Goal: Task Accomplishment & Management: Use online tool/utility

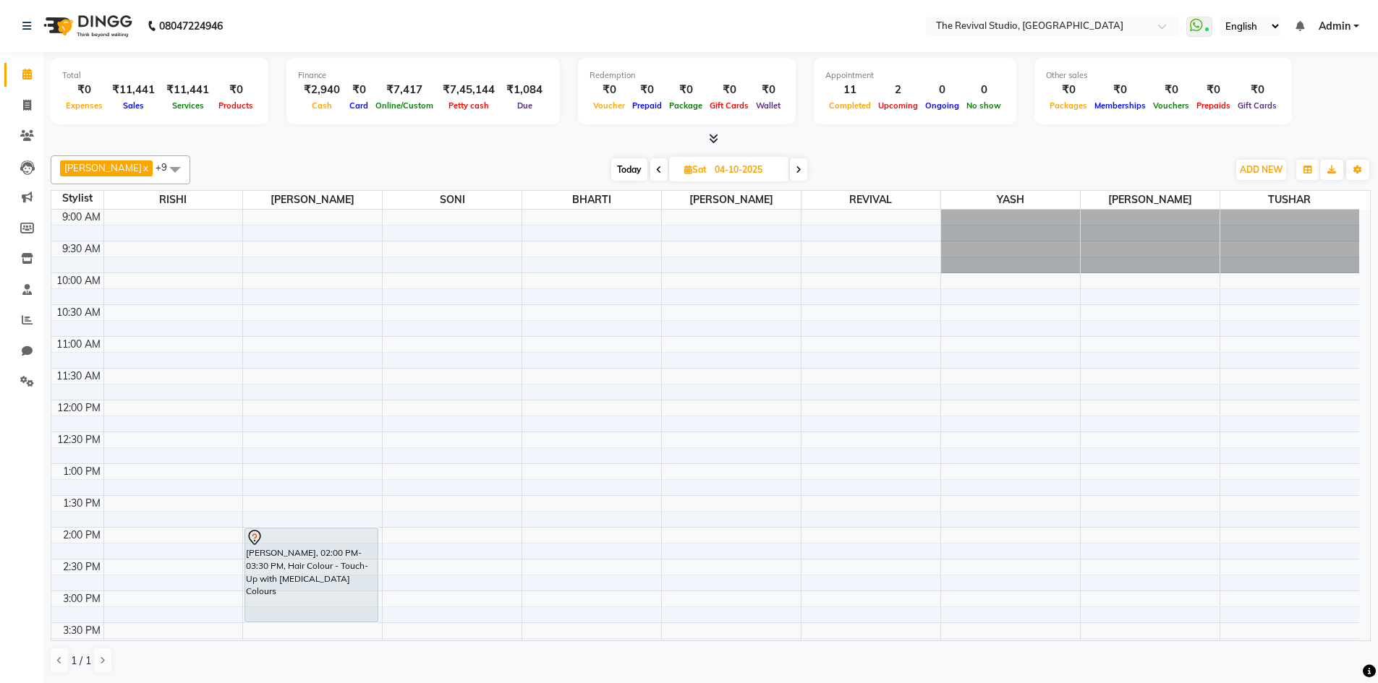
scroll to position [217, 0]
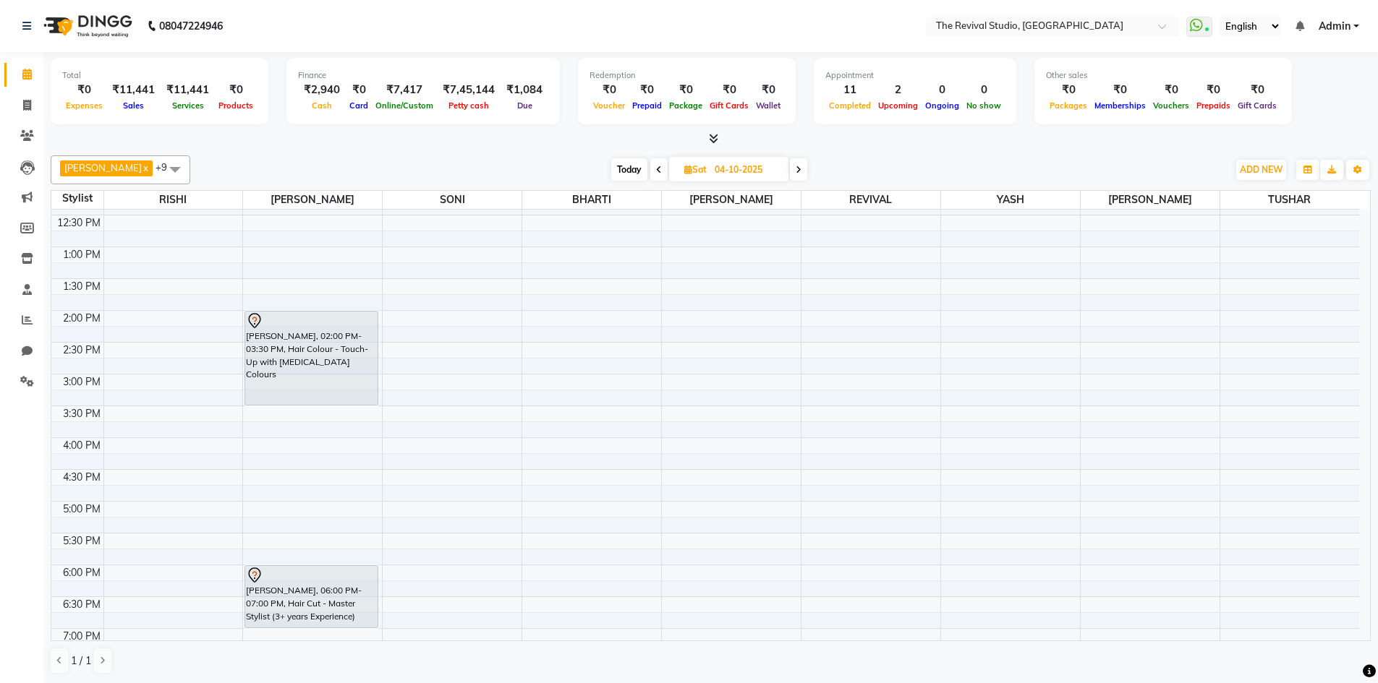
click at [33, 122] on li "Clients" at bounding box center [21, 136] width 43 height 31
click at [23, 131] on icon at bounding box center [27, 135] width 14 height 11
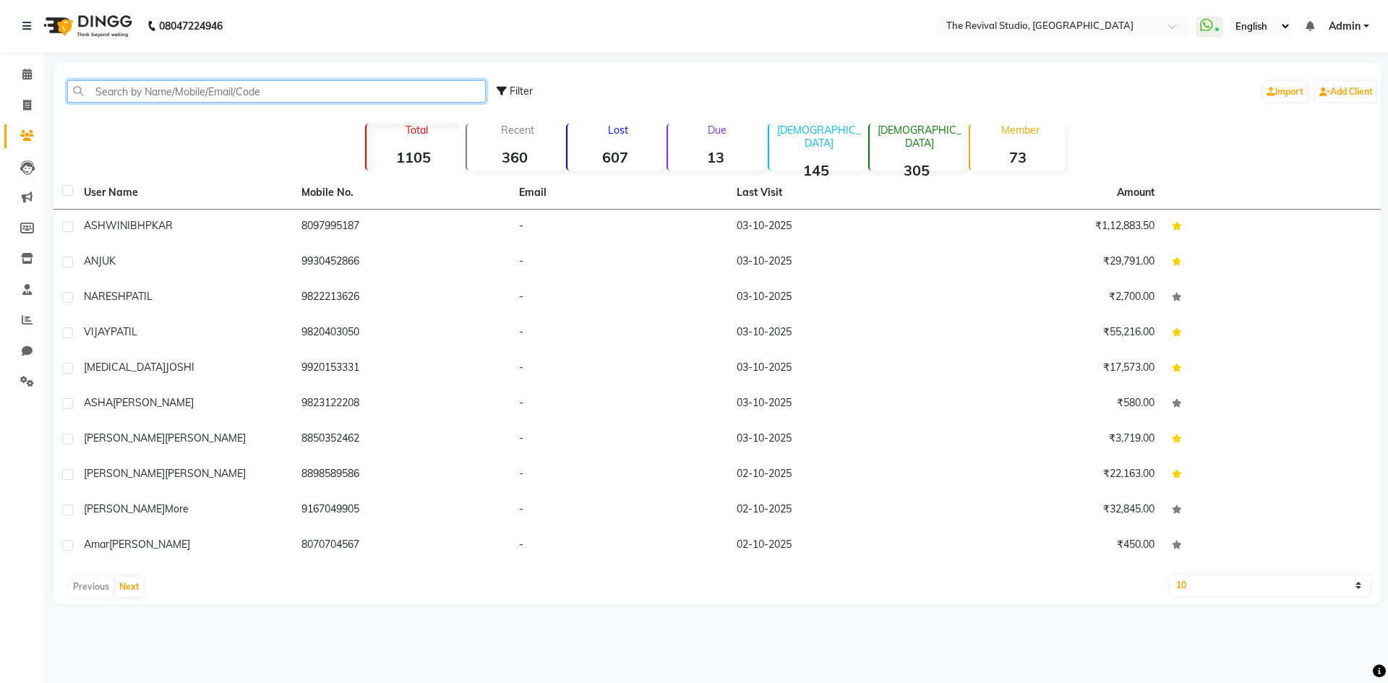
click at [140, 93] on input "text" at bounding box center [276, 91] width 419 height 22
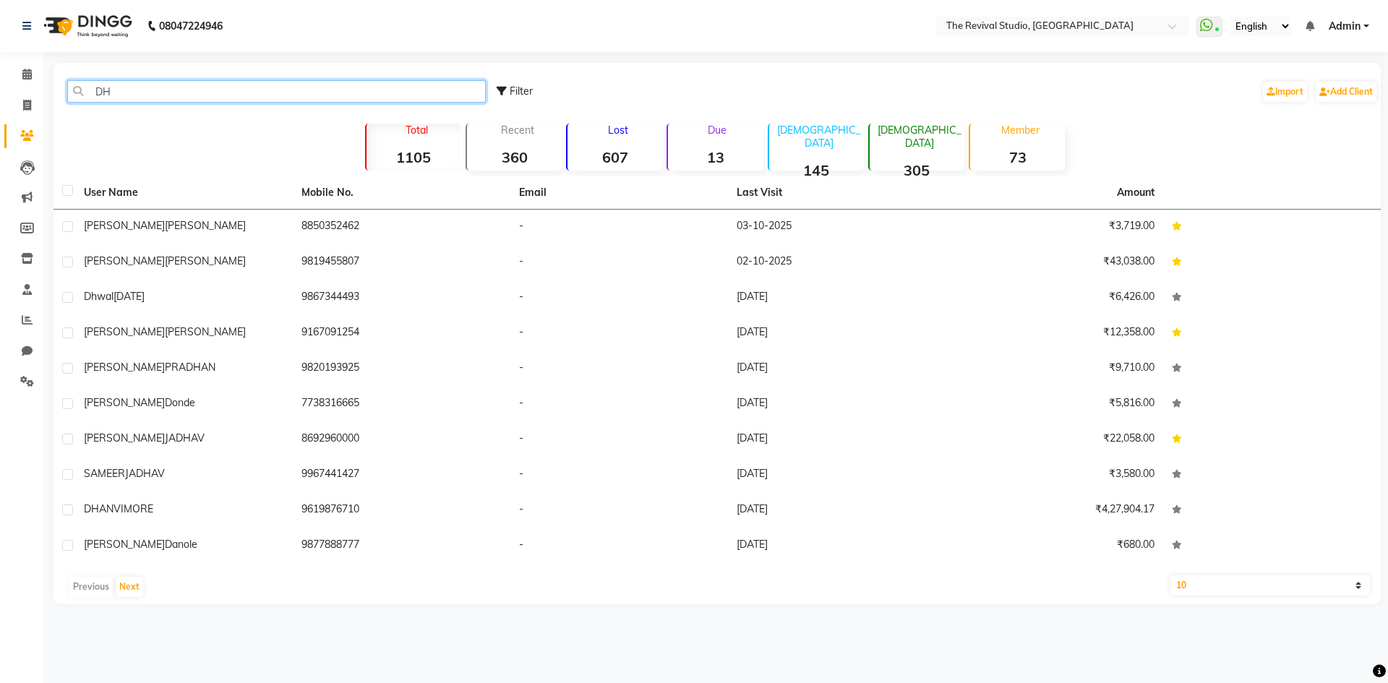
type input "D"
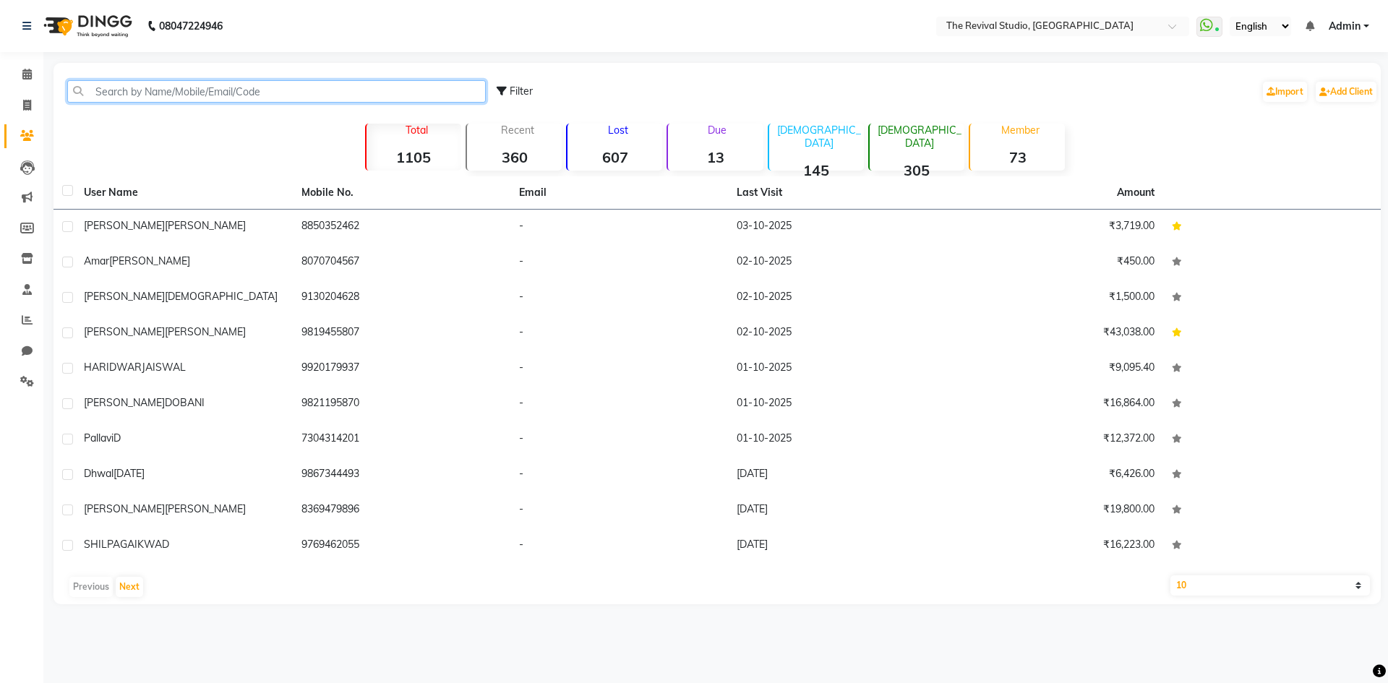
click at [181, 93] on input "text" at bounding box center [276, 91] width 419 height 22
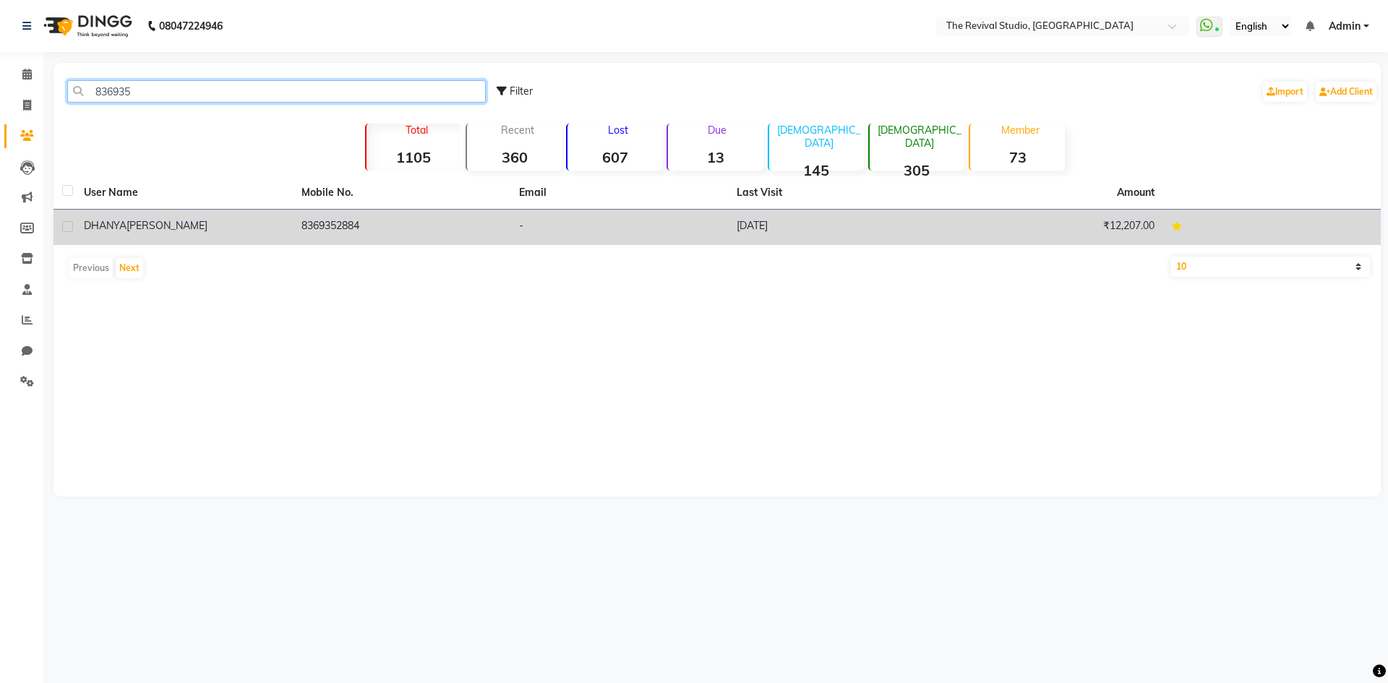
type input "836935"
click at [356, 229] on td "8369352884" at bounding box center [402, 227] width 218 height 35
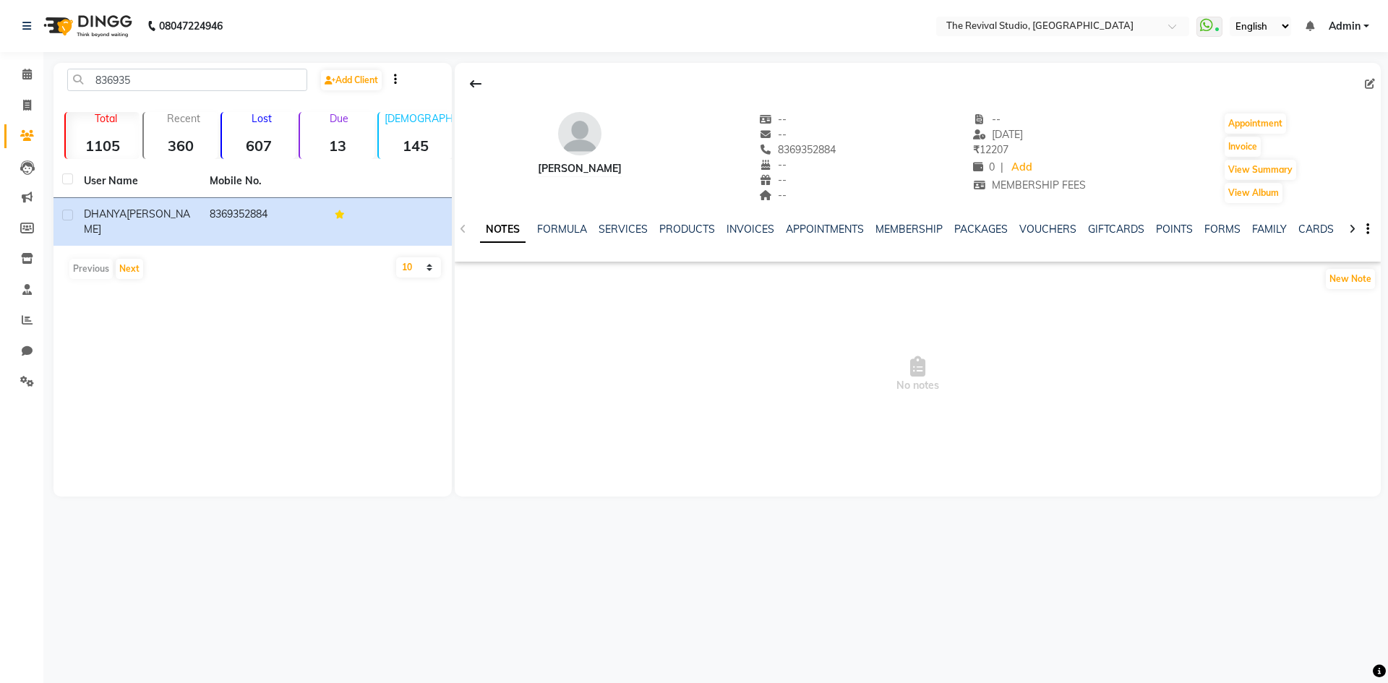
drag, startPoint x: 779, startPoint y: 149, endPoint x: 847, endPoint y: 138, distance: 68.8
click at [847, 138] on div "[PERSON_NAME] -- -- [PHONE_NUMBER] Mobile No. -- -- -- -- [DATE] ₹ 12207 0 | Ad…" at bounding box center [918, 151] width 926 height 107
drag, startPoint x: 777, startPoint y: 150, endPoint x: 830, endPoint y: 148, distance: 52.8
click at [842, 150] on div "[PERSON_NAME] -- -- 8369352884 -- -- -- -- [DATE] ₹ 12207 0 | Add MEMBERSHIP FE…" at bounding box center [918, 151] width 926 height 107
copy span "8369352884"
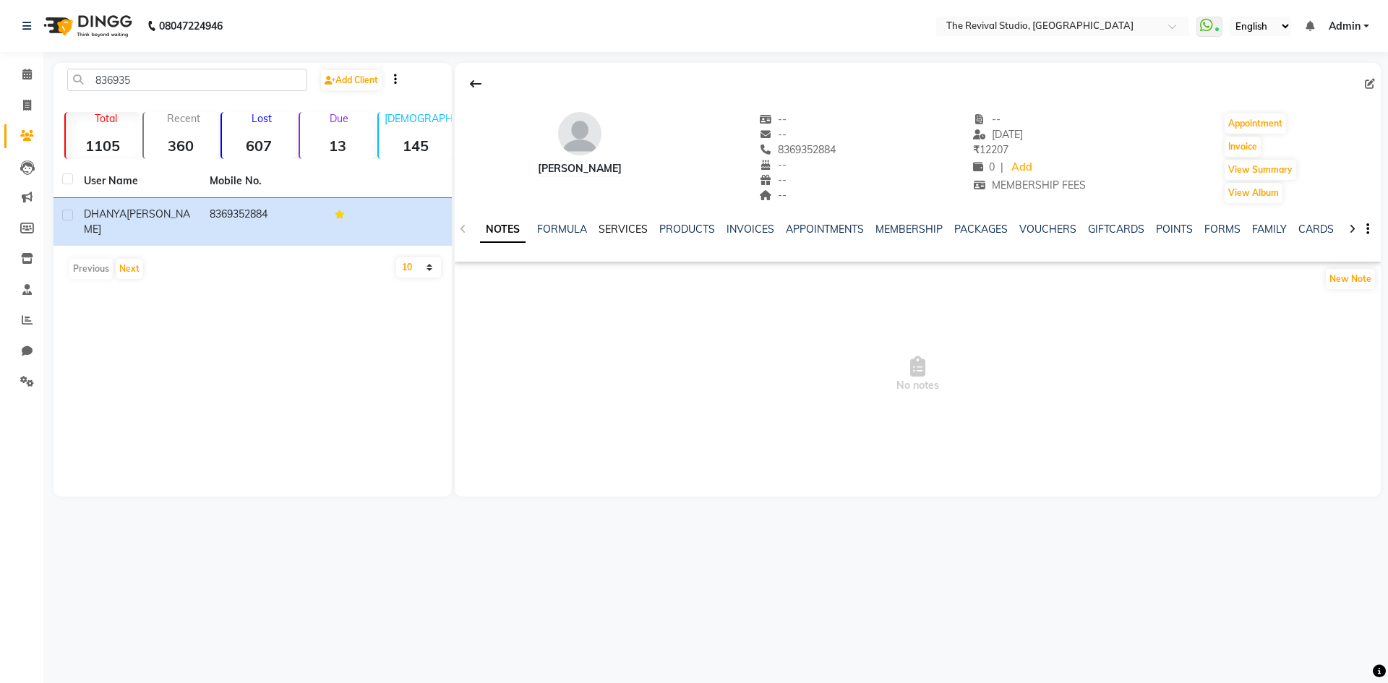
click at [628, 226] on link "SERVICES" at bounding box center [623, 229] width 49 height 13
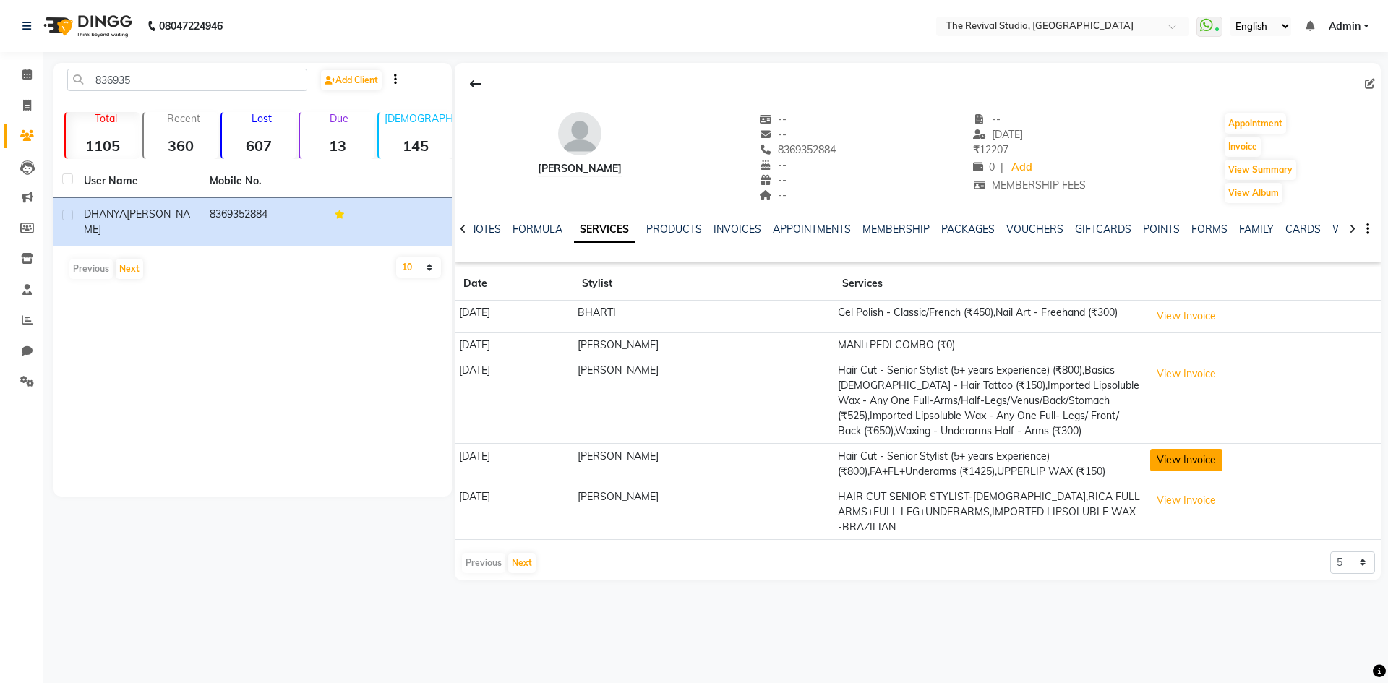
click at [1168, 467] on button "View Invoice" at bounding box center [1187, 460] width 72 height 22
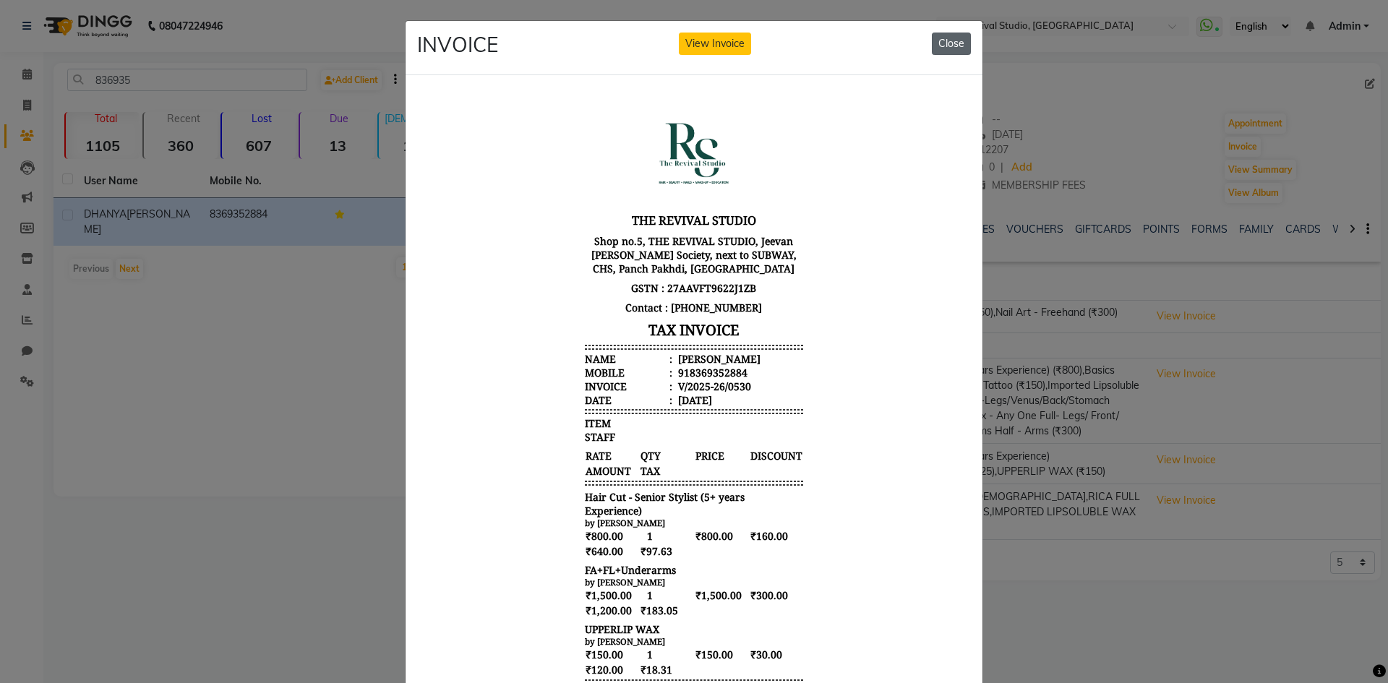
click at [950, 46] on button "Close" at bounding box center [951, 44] width 39 height 22
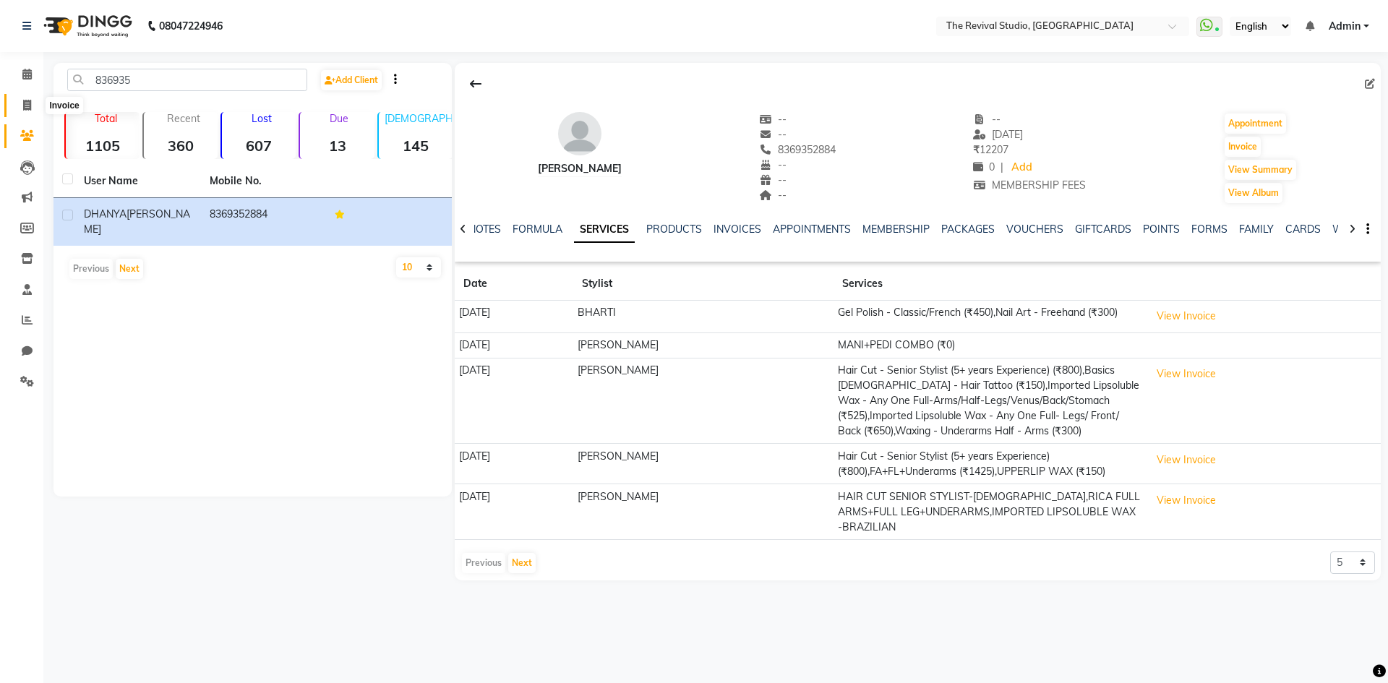
click at [32, 111] on span at bounding box center [26, 106] width 25 height 17
select select "7991"
select select "service"
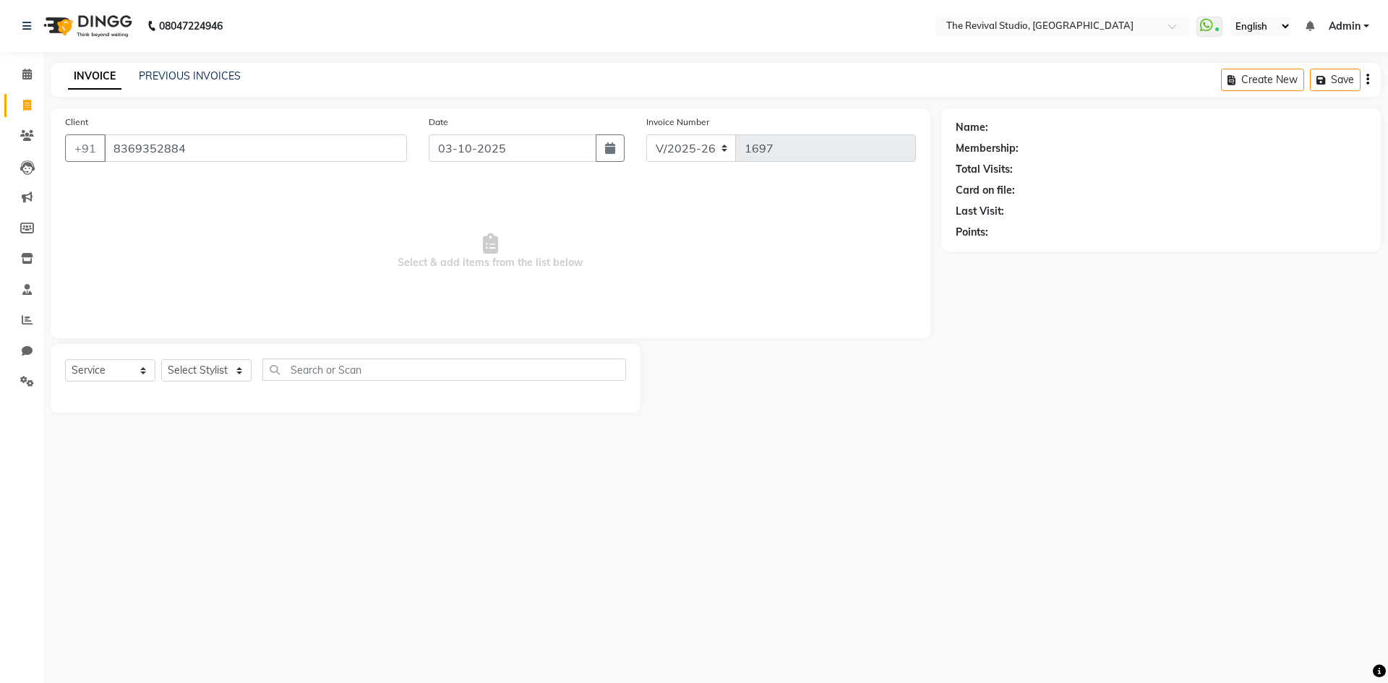
type input "8369352884"
select select "1: Object"
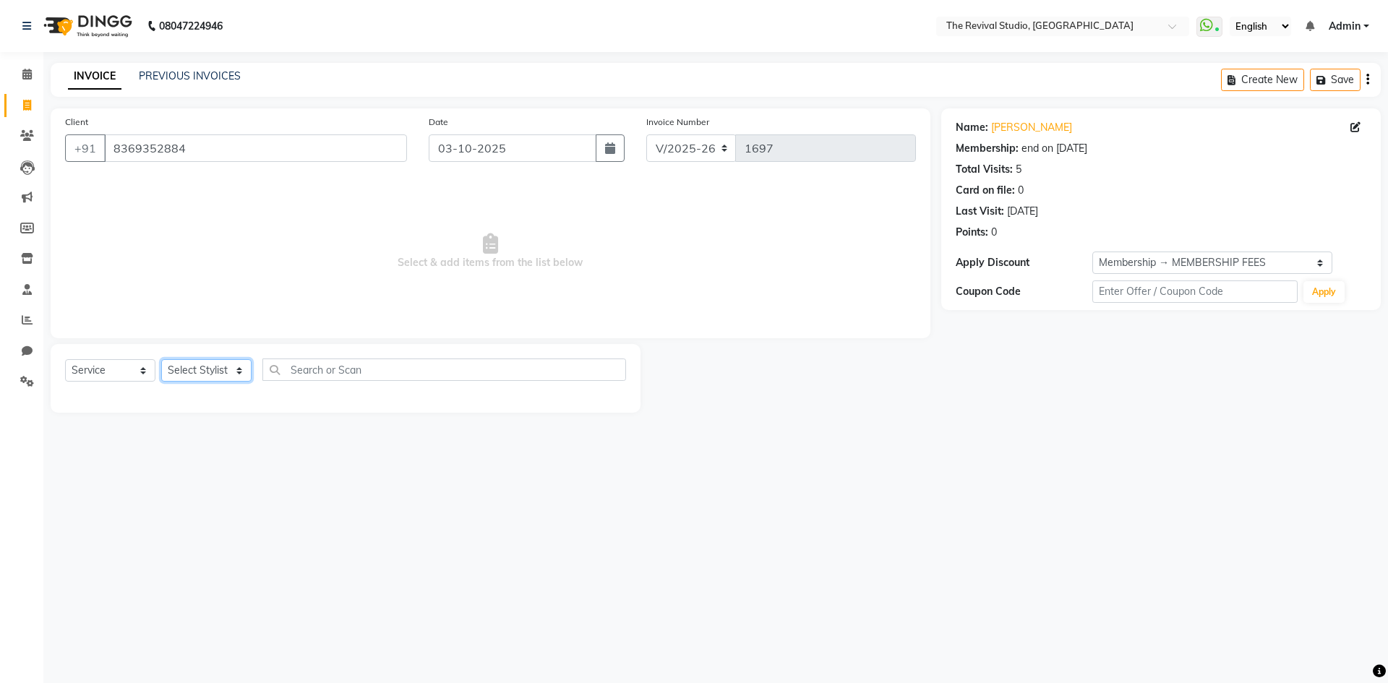
click at [196, 371] on select "Select Stylist BHARTI [PERSON_NAME] Dingg GAYATRI [PERSON_NAME] [PERSON_NAME] R…" at bounding box center [206, 370] width 90 height 22
select select "76730"
click at [161, 359] on select "Select Stylist BHARTI [PERSON_NAME] Dingg GAYATRI [PERSON_NAME] [PERSON_NAME] R…" at bounding box center [206, 370] width 90 height 22
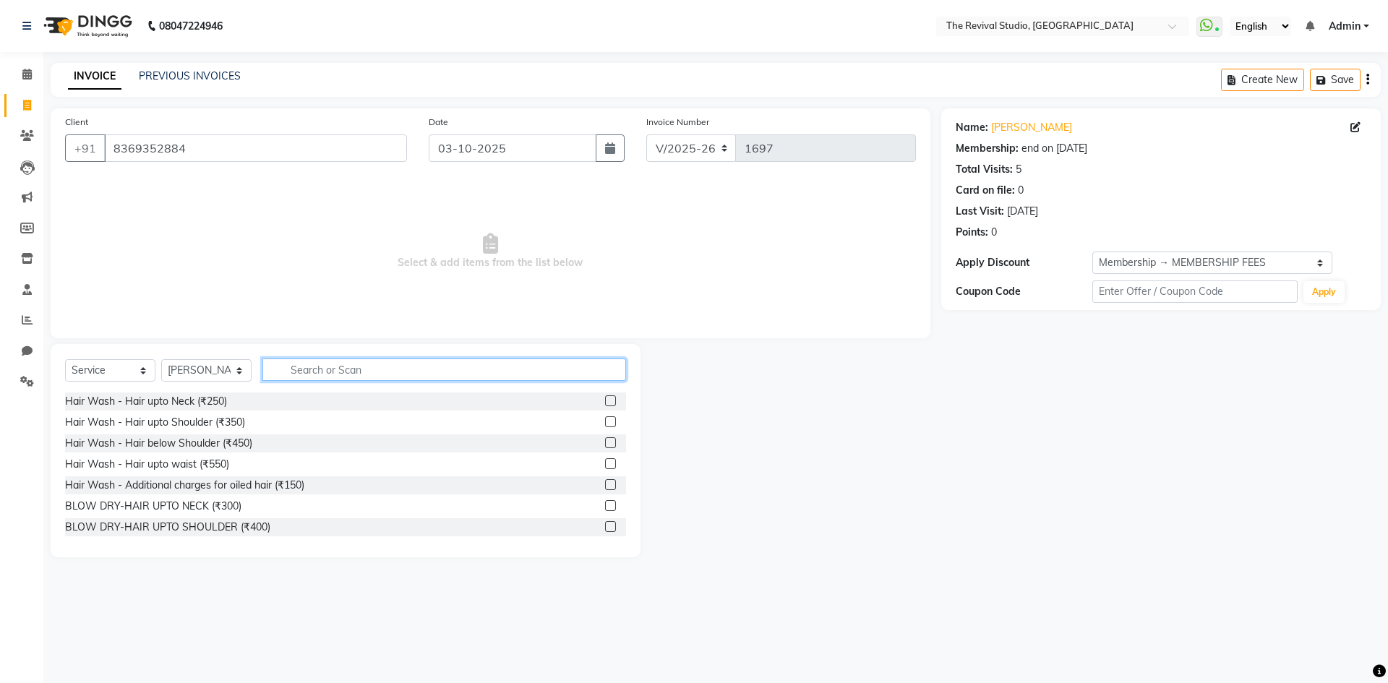
click at [301, 372] on input "text" at bounding box center [445, 370] width 364 height 22
type input "800"
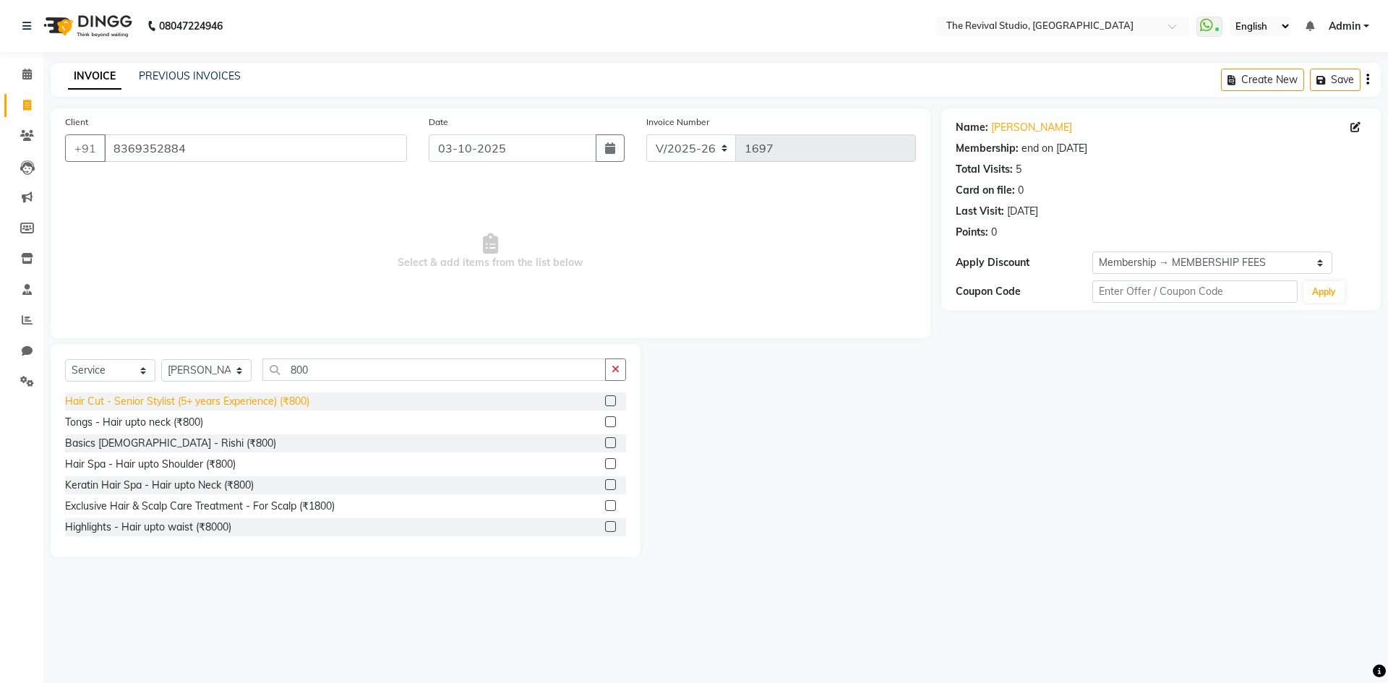
click at [257, 404] on div "Hair Cut - Senior Stylist (5+ years Experience) (₹800)" at bounding box center [187, 401] width 244 height 15
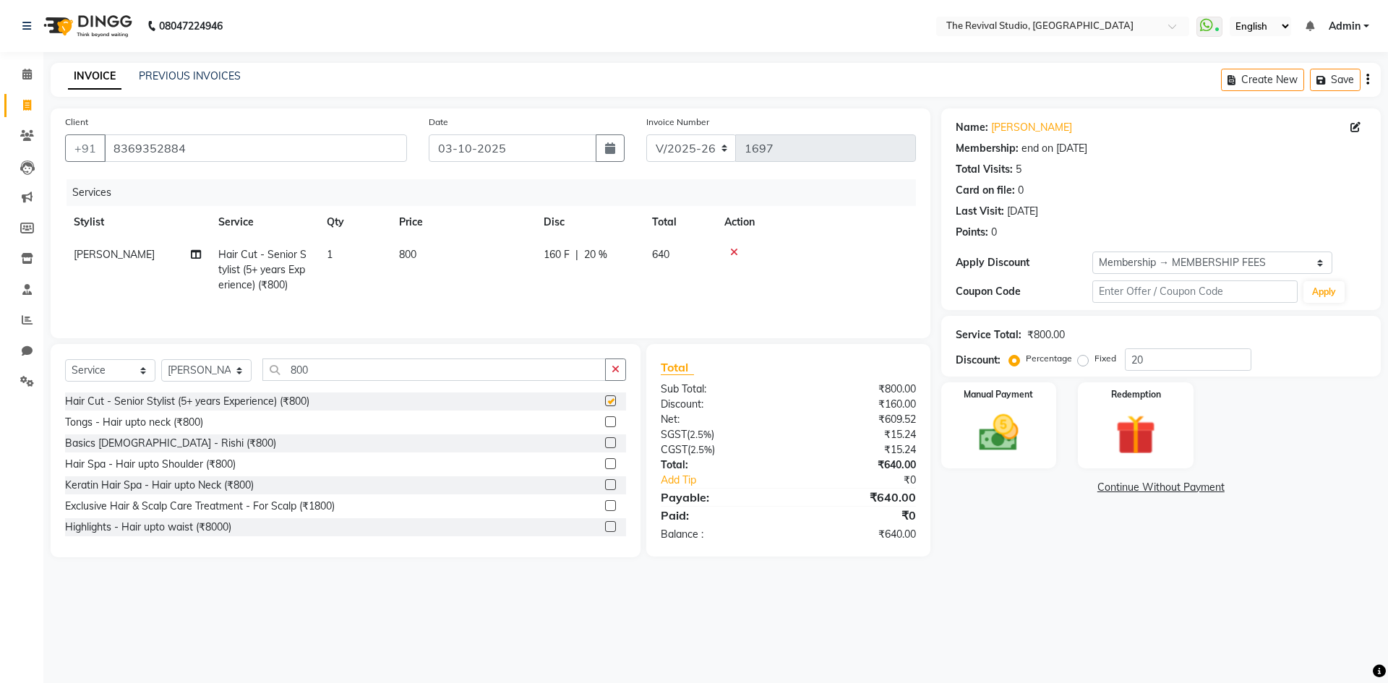
checkbox input "false"
click at [1014, 419] on img at bounding box center [998, 433] width 67 height 48
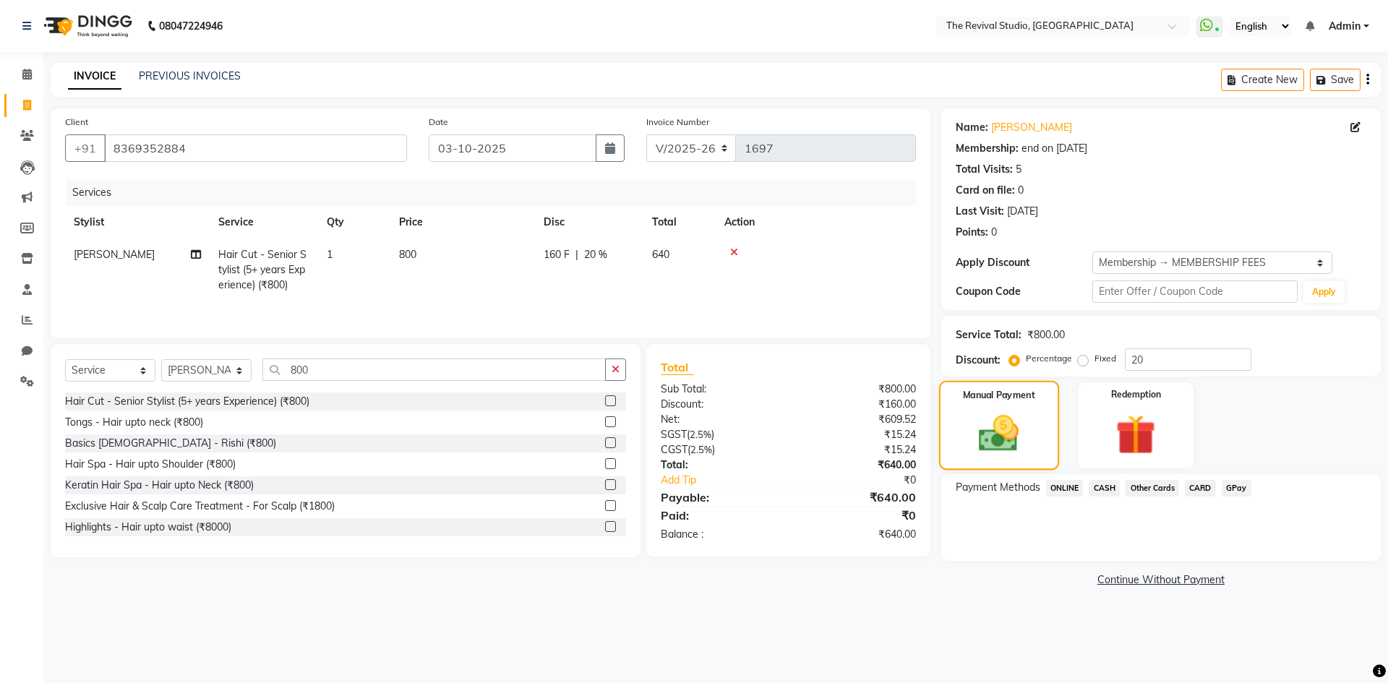
click at [997, 422] on img at bounding box center [998, 434] width 65 height 46
click at [1240, 489] on span "GPay" at bounding box center [1237, 488] width 30 height 17
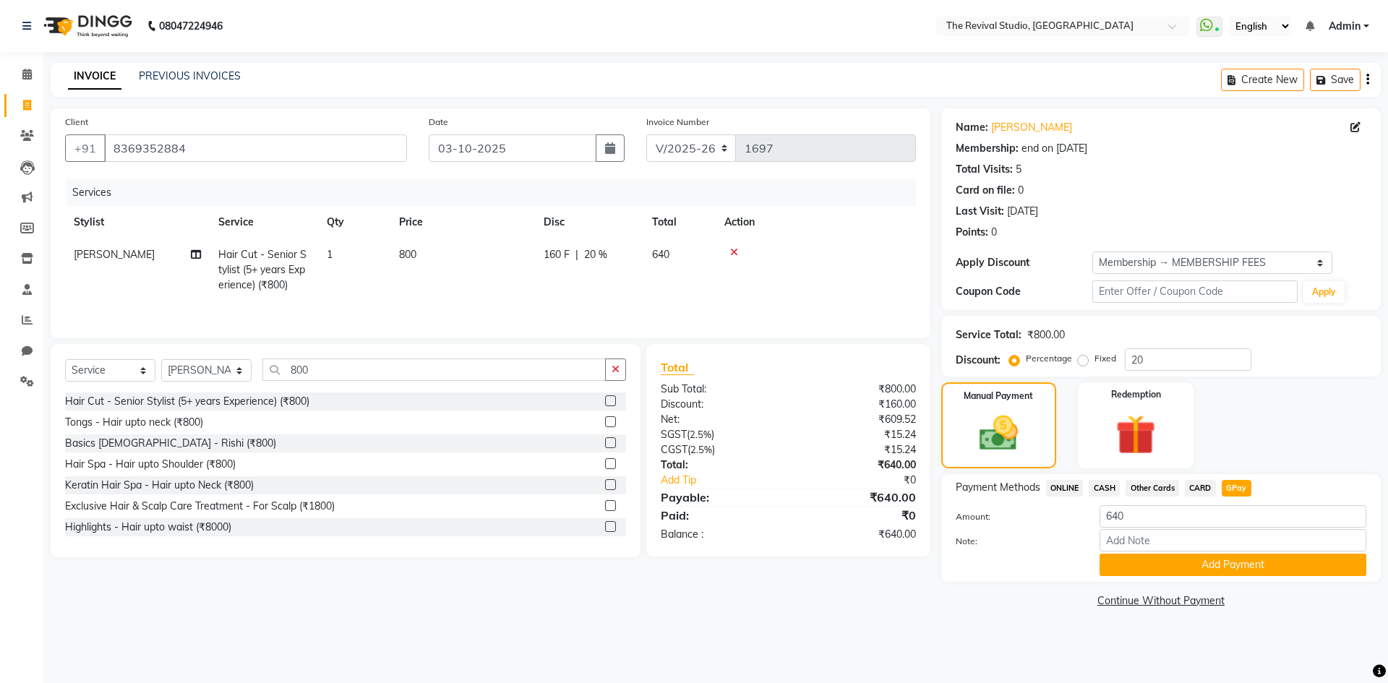
click at [1229, 557] on button "Add Payment" at bounding box center [1233, 565] width 267 height 22
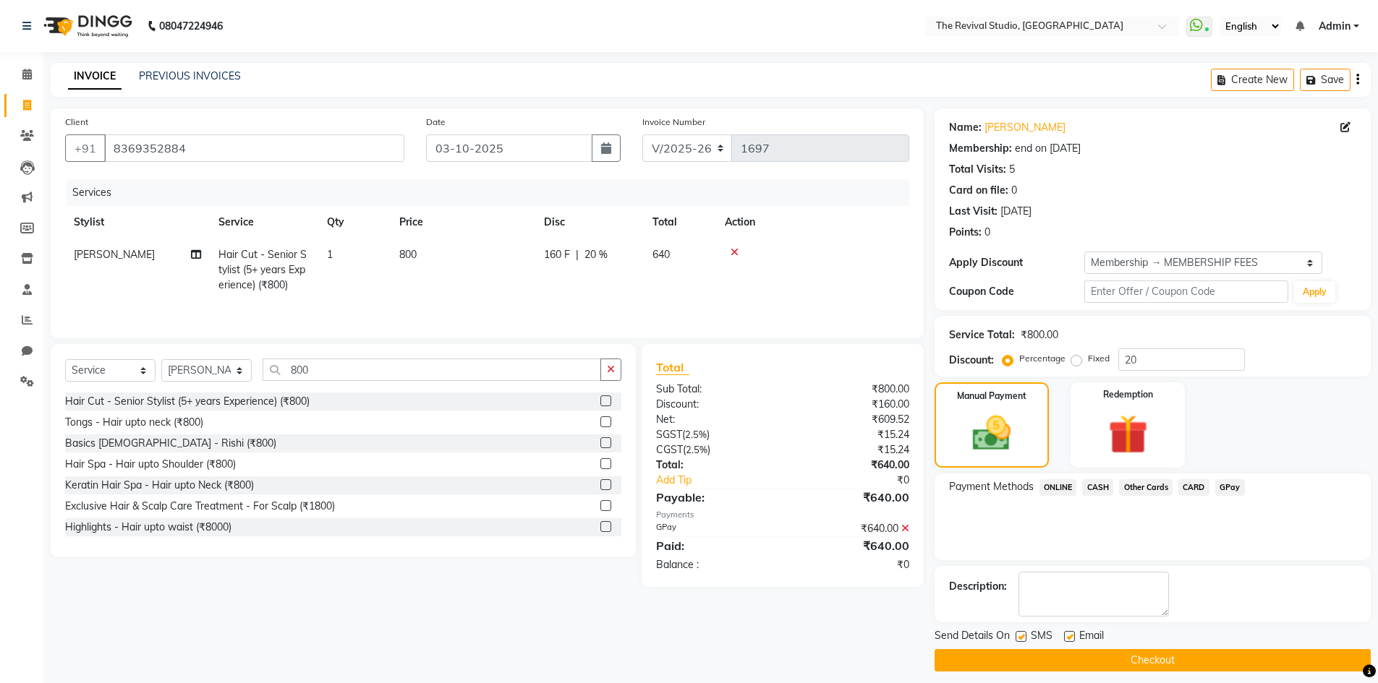
click at [1145, 664] on button "Checkout" at bounding box center [1152, 660] width 436 height 22
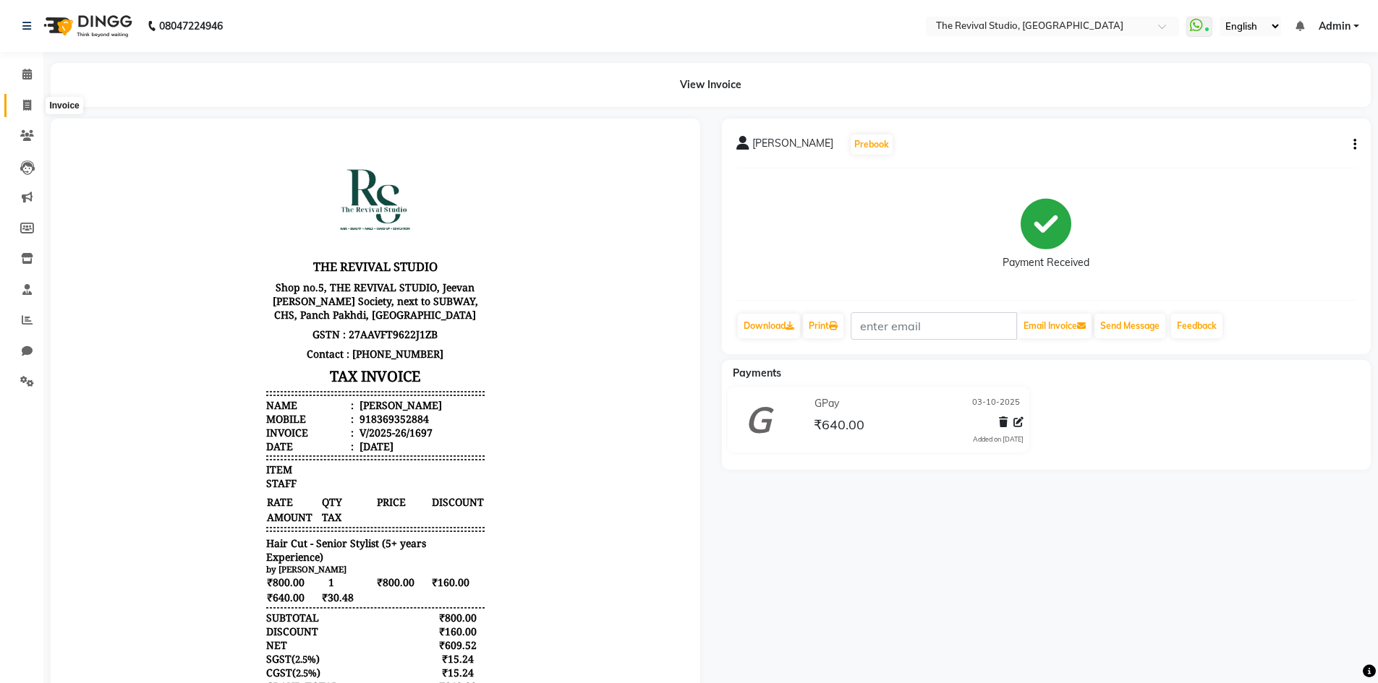
click at [26, 108] on icon at bounding box center [27, 105] width 8 height 11
select select "service"
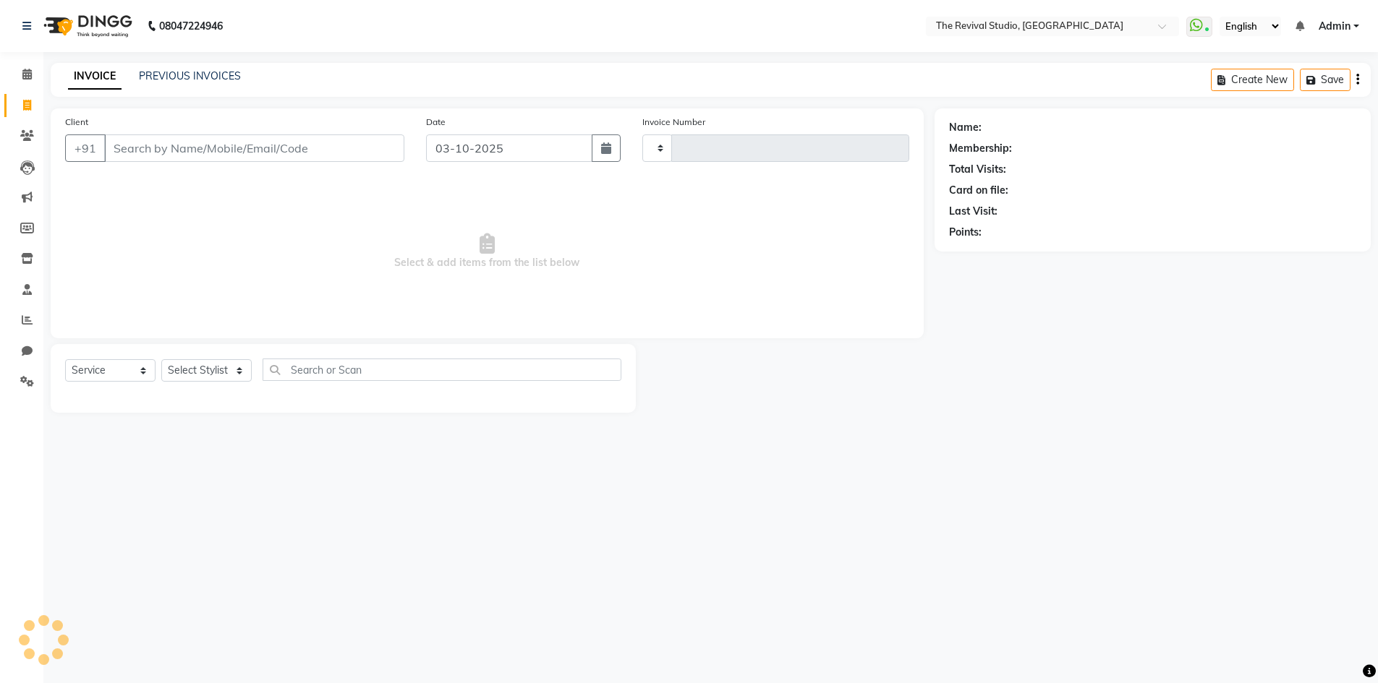
type input "1698"
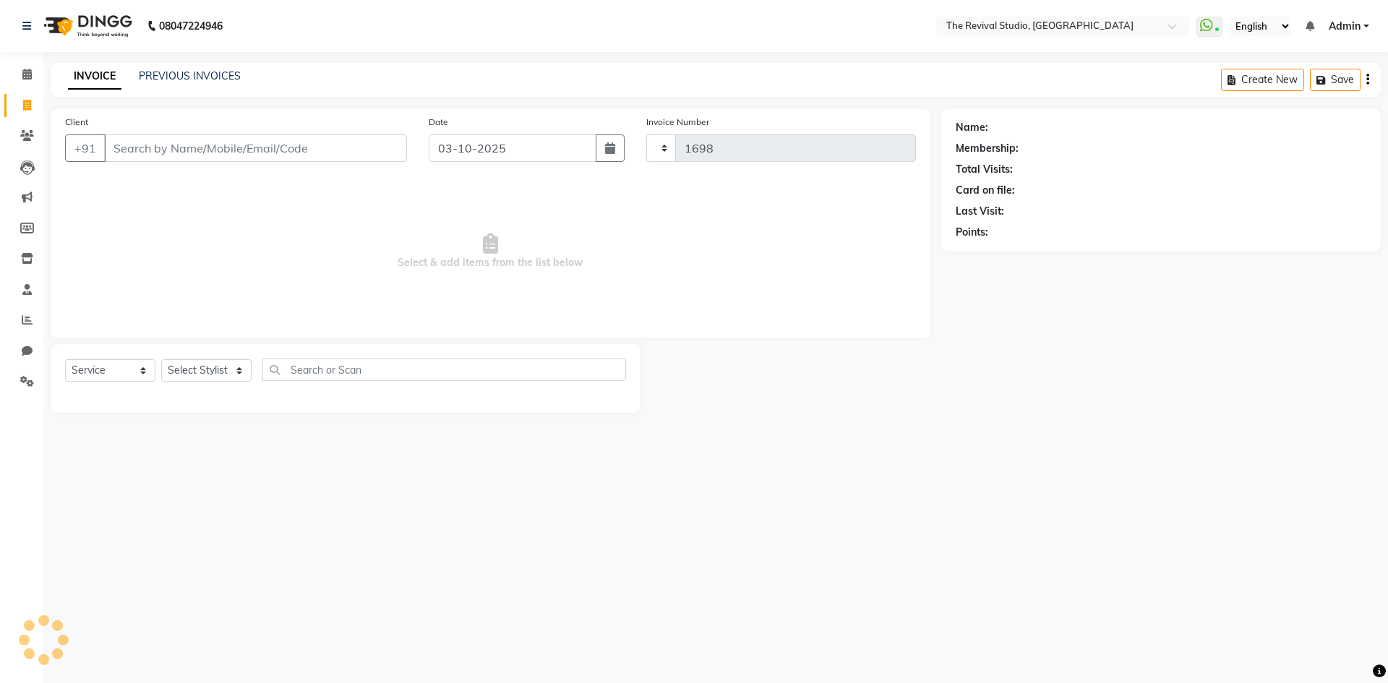
select select "7991"
click at [143, 140] on input "Client" at bounding box center [255, 148] width 303 height 27
click at [222, 368] on select "Select Stylist BHARTI [PERSON_NAME] Dingg GAYATRI [PERSON_NAME] [PERSON_NAME] R…" at bounding box center [206, 370] width 90 height 22
select select "76728"
click at [161, 359] on select "Select Stylist BHARTI [PERSON_NAME] Dingg GAYATRI [PERSON_NAME] [PERSON_NAME] R…" at bounding box center [206, 370] width 90 height 22
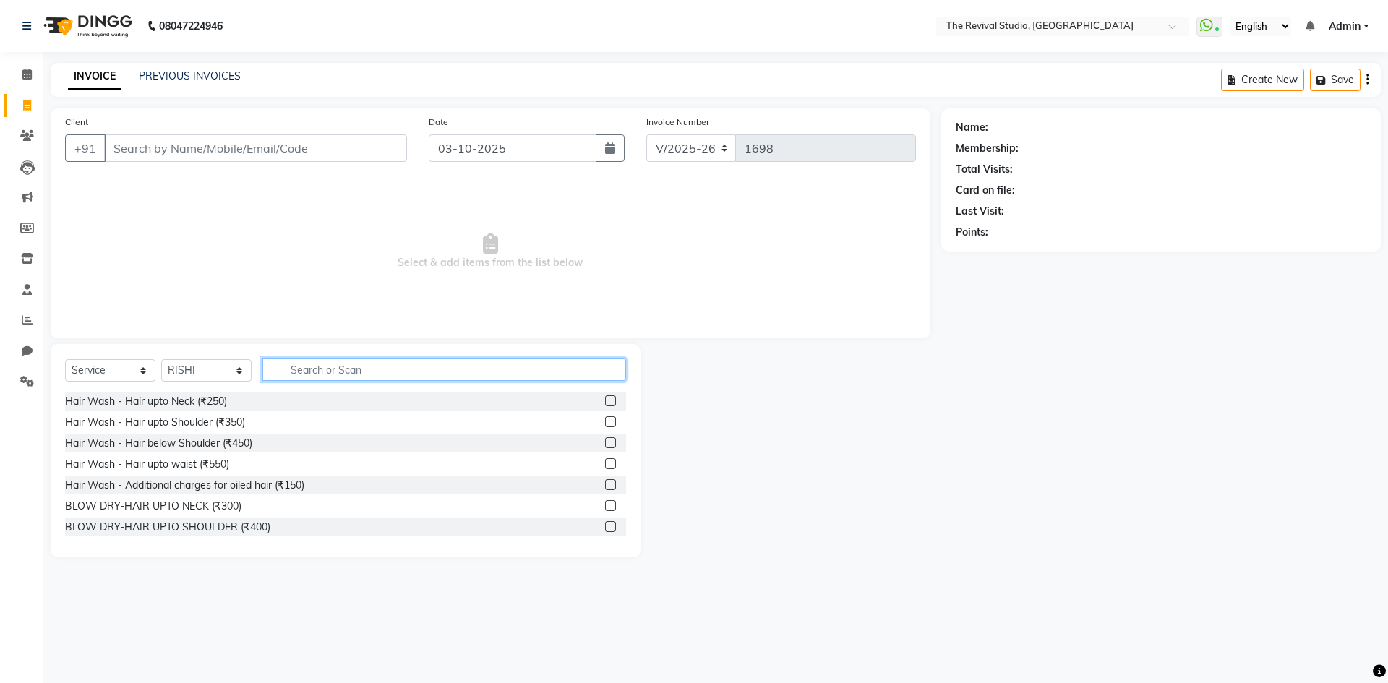
click at [282, 369] on input "text" at bounding box center [445, 370] width 364 height 22
type input "400"
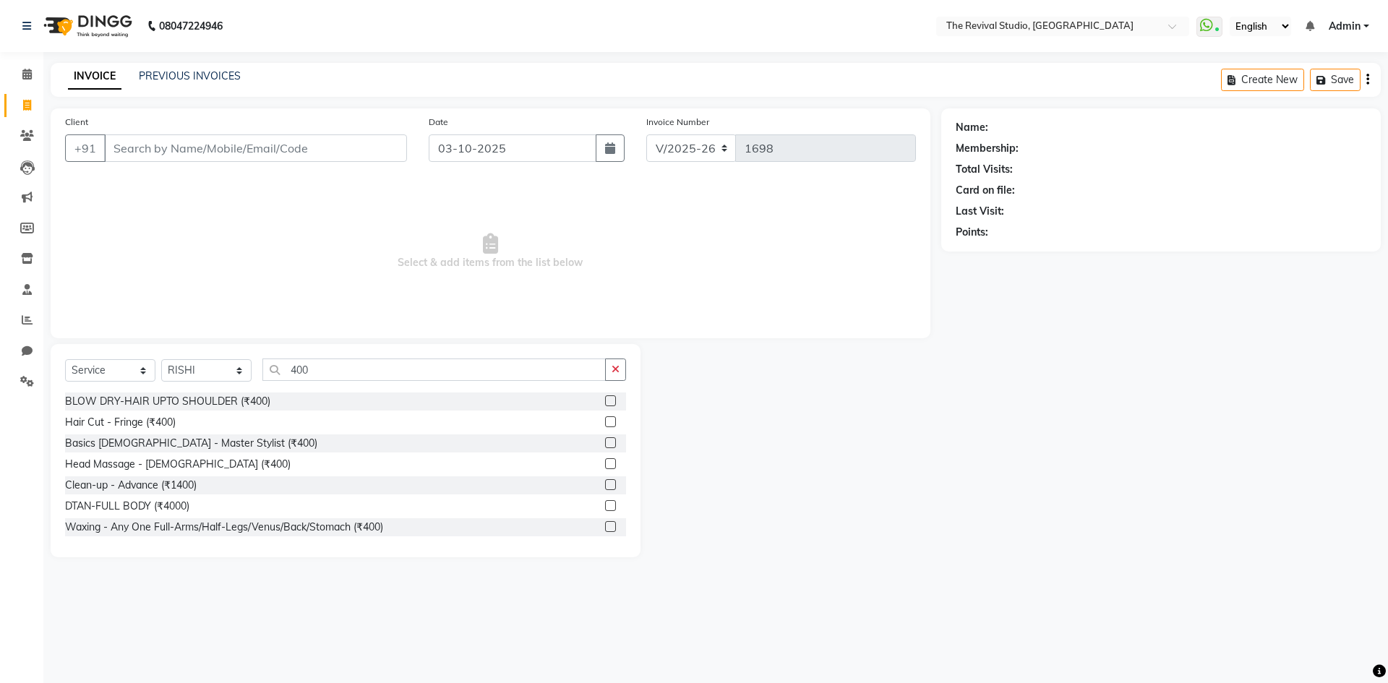
click at [214, 435] on div "Basics [DEMOGRAPHIC_DATA] - Master Stylist (₹400)" at bounding box center [345, 444] width 561 height 18
click at [216, 448] on div "Basics [DEMOGRAPHIC_DATA] - Master Stylist (₹400)" at bounding box center [191, 443] width 252 height 15
checkbox input "false"
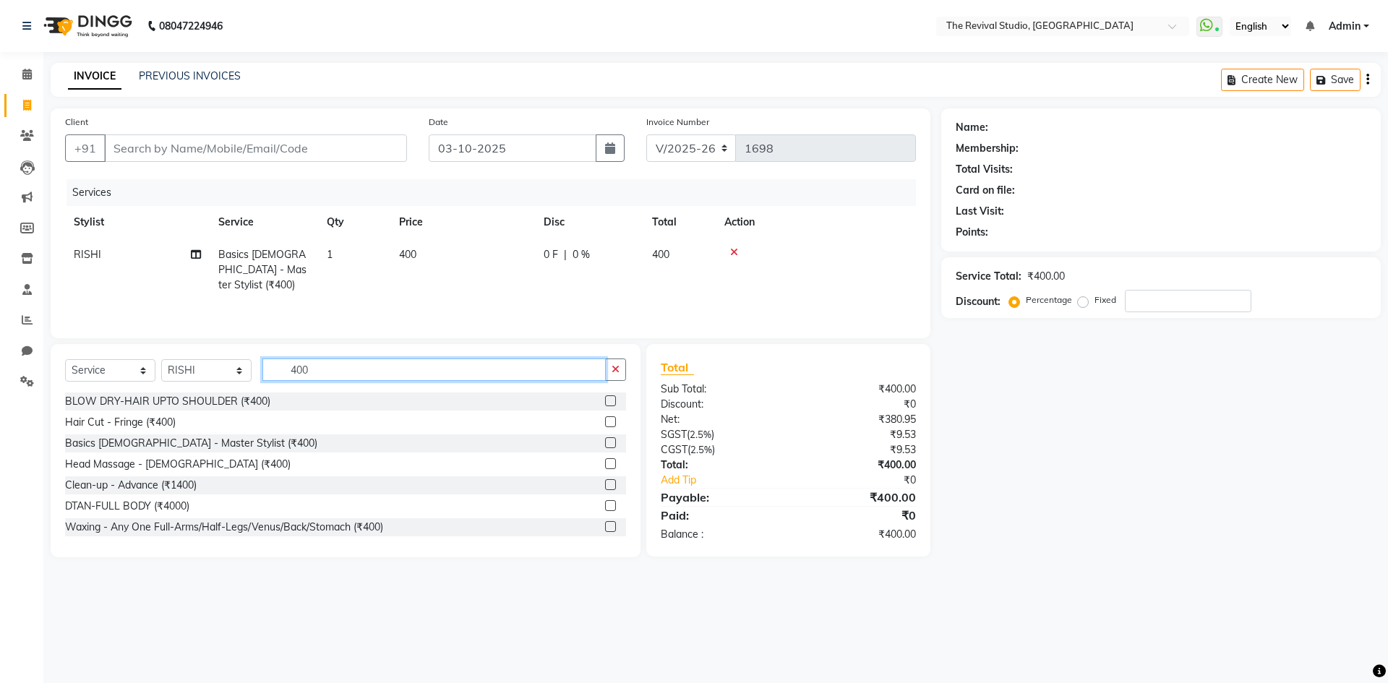
click at [343, 372] on input "400" at bounding box center [434, 370] width 343 height 22
type input "4"
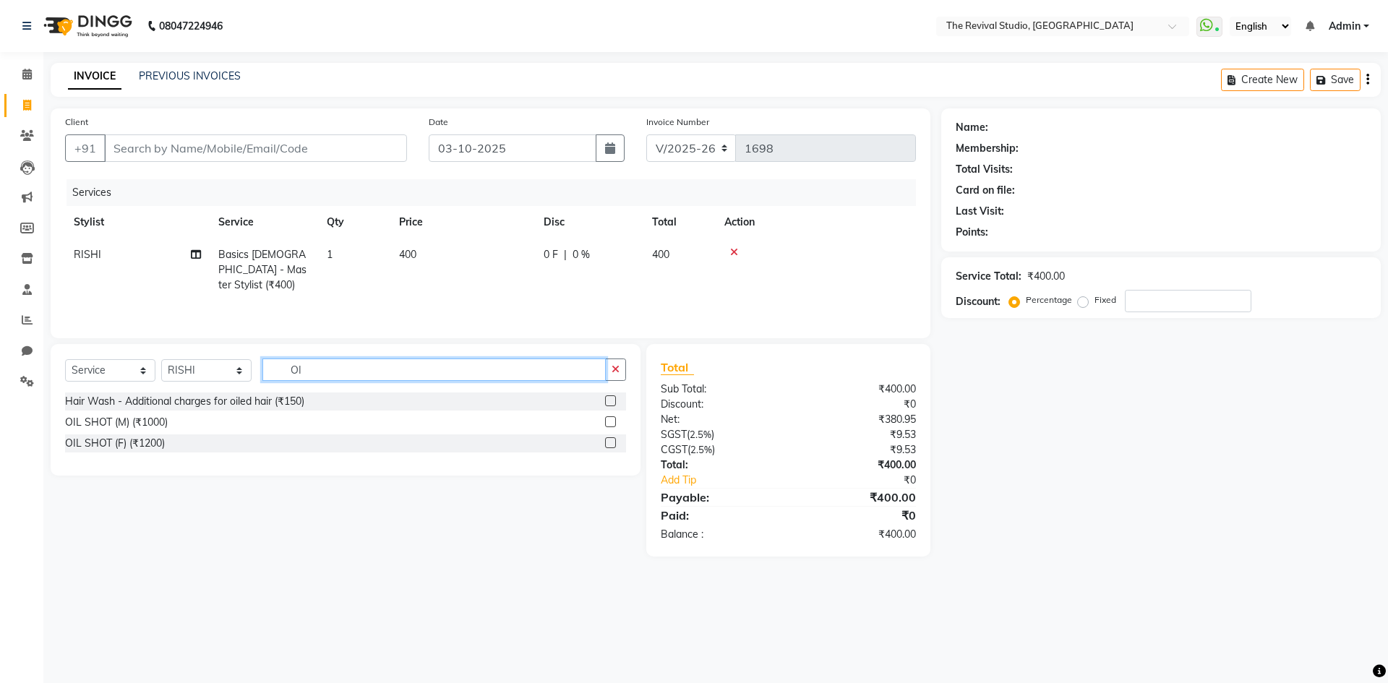
type input "O"
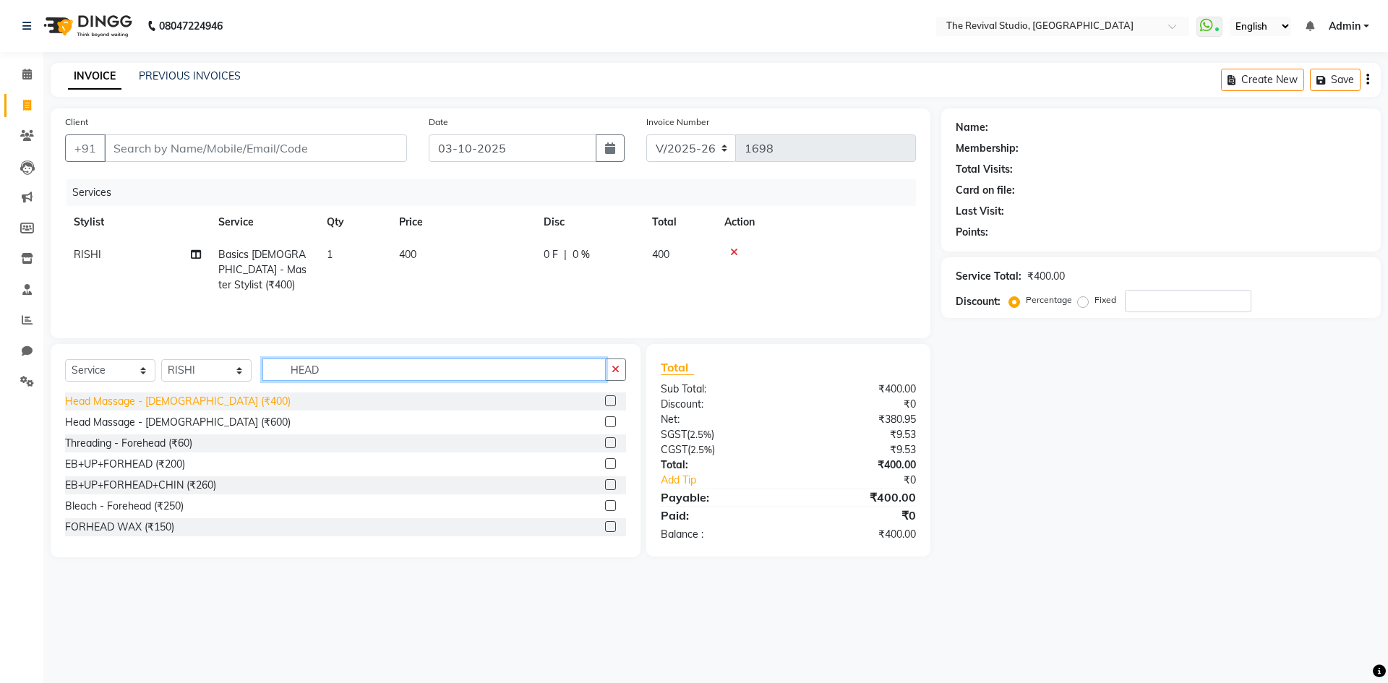
type input "HEAD"
click at [148, 401] on div "Head Massage - [DEMOGRAPHIC_DATA] (₹400)" at bounding box center [178, 401] width 226 height 15
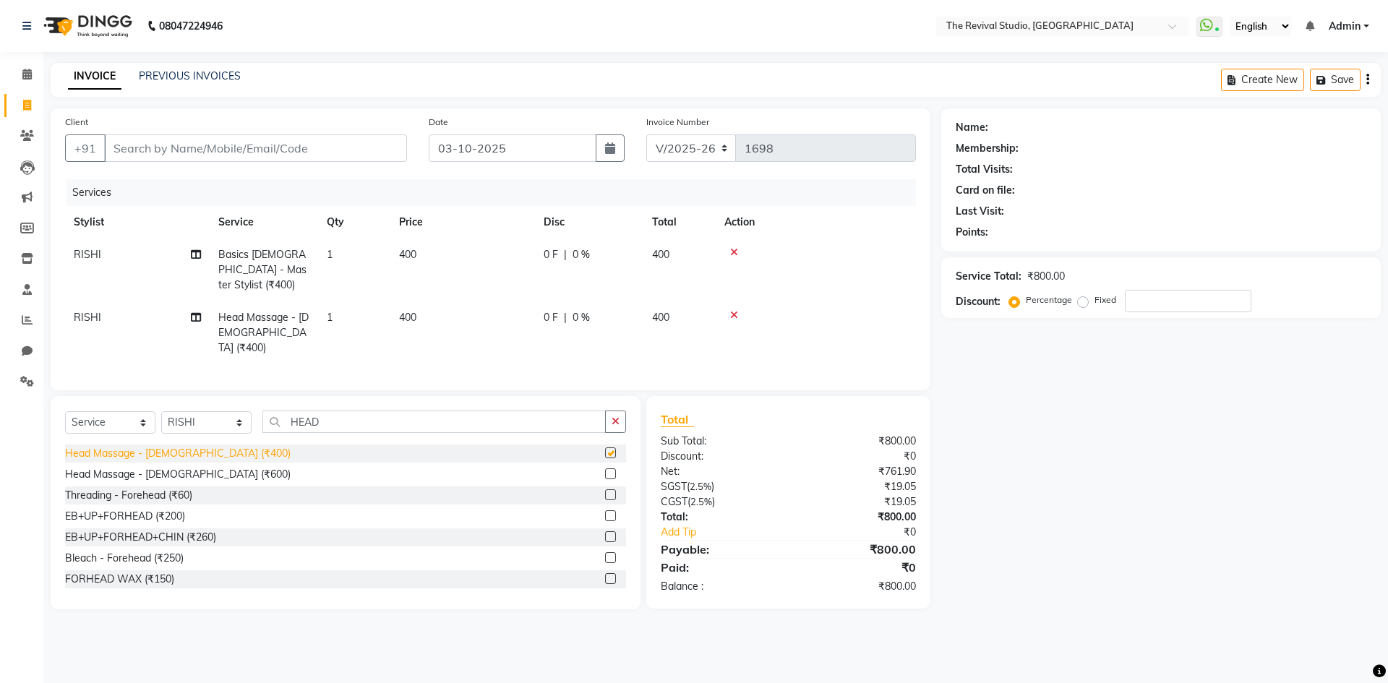
checkbox input "false"
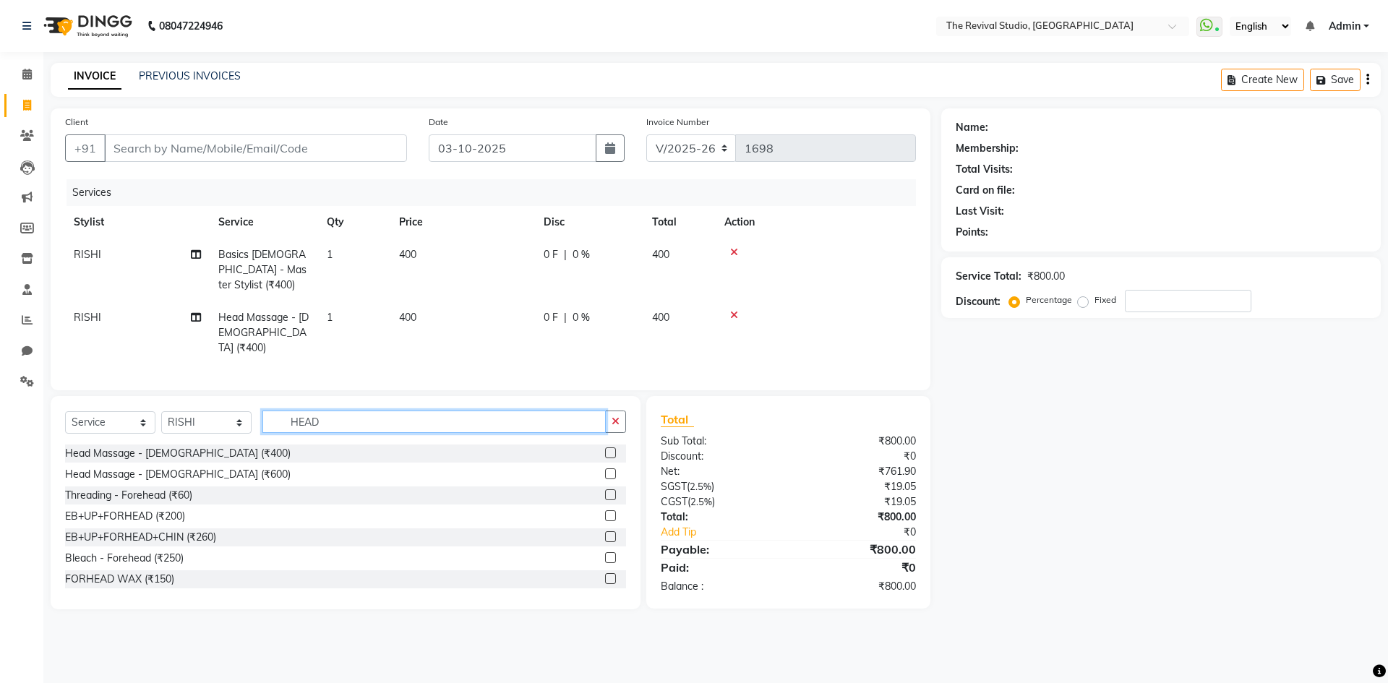
click at [383, 411] on input "HEAD" at bounding box center [434, 422] width 343 height 22
type input "H"
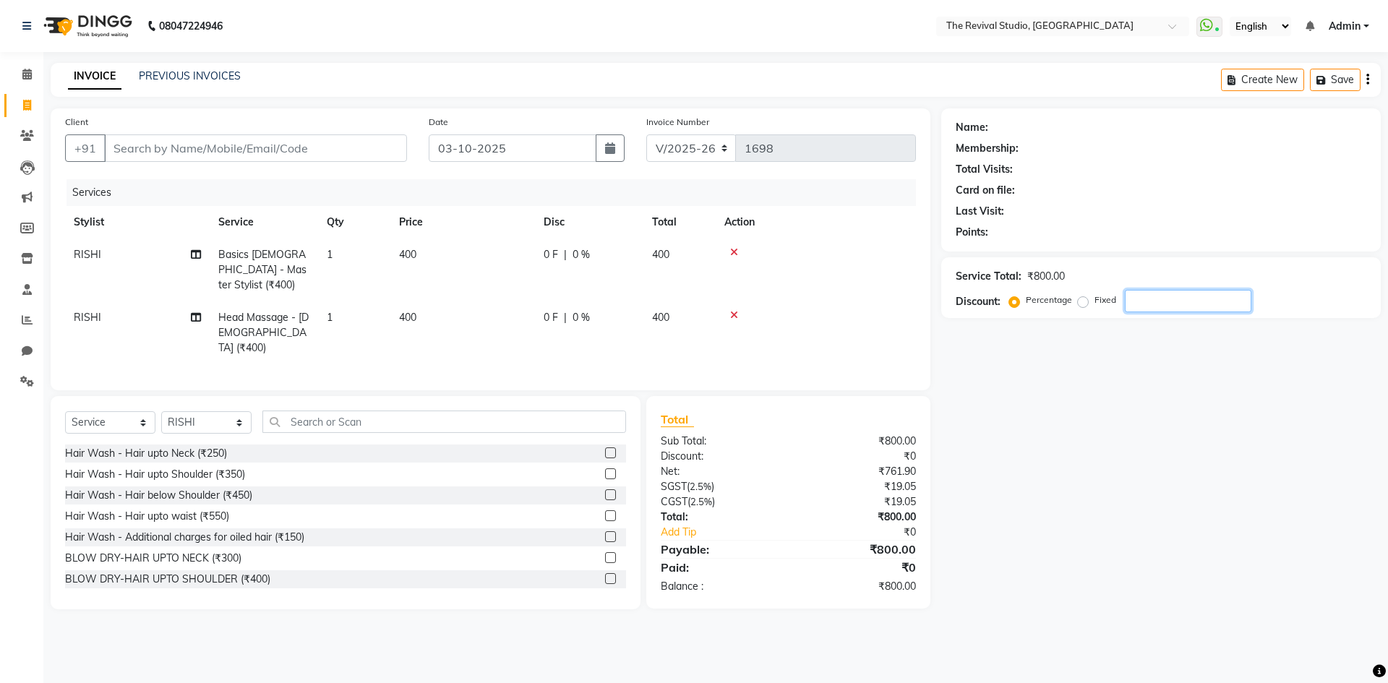
click at [1195, 291] on input "number" at bounding box center [1188, 301] width 127 height 22
type input "20"
click at [239, 143] on input "Client" at bounding box center [255, 148] width 303 height 27
click at [332, 140] on input "Client" at bounding box center [255, 148] width 303 height 27
click at [1300, 453] on div "Name: Membership: Total Visits: Card on file: Last Visit: Points: Service Total…" at bounding box center [1167, 358] width 451 height 501
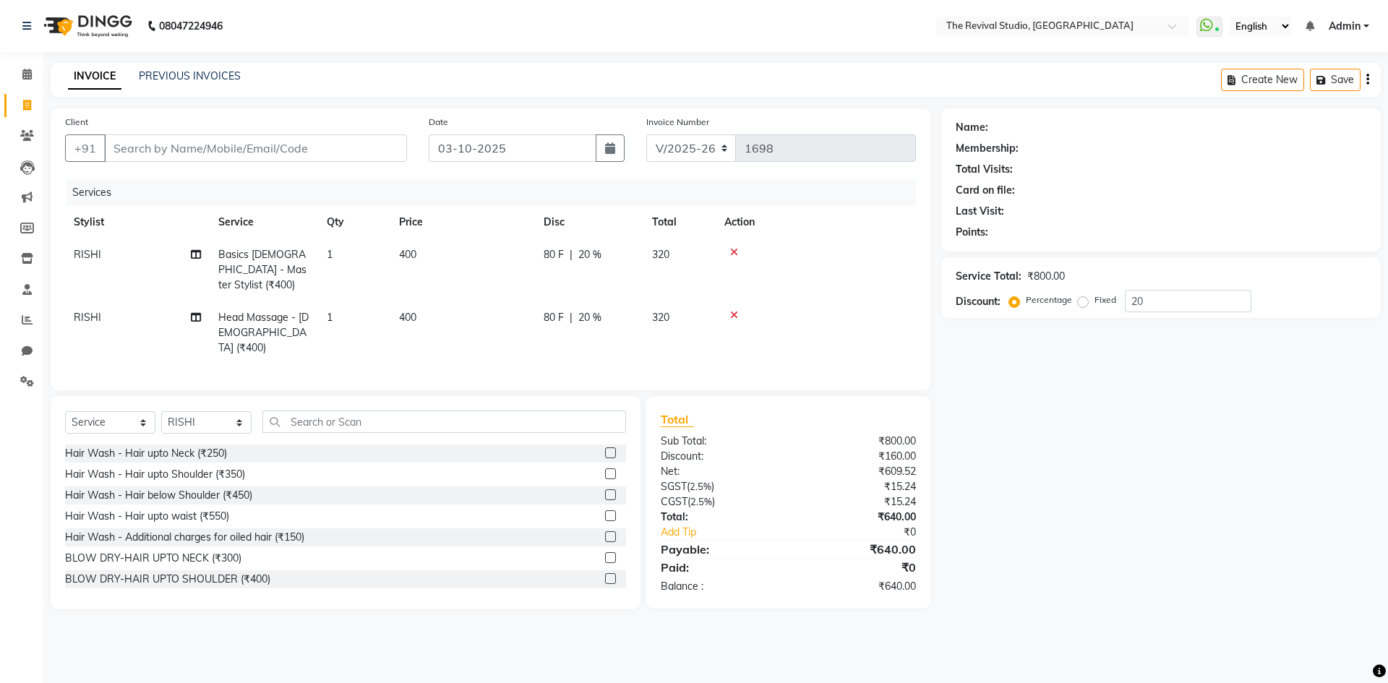
click at [1057, 460] on div "Name: Membership: Total Visits: Card on file: Last Visit: Points: Service Total…" at bounding box center [1167, 358] width 451 height 501
click at [1171, 431] on div "Name: Membership: Total Visits: Card on file: Last Visit: Points: Service Total…" at bounding box center [1167, 358] width 451 height 501
click at [92, 311] on span "RISHI" at bounding box center [87, 317] width 27 height 13
select select "76728"
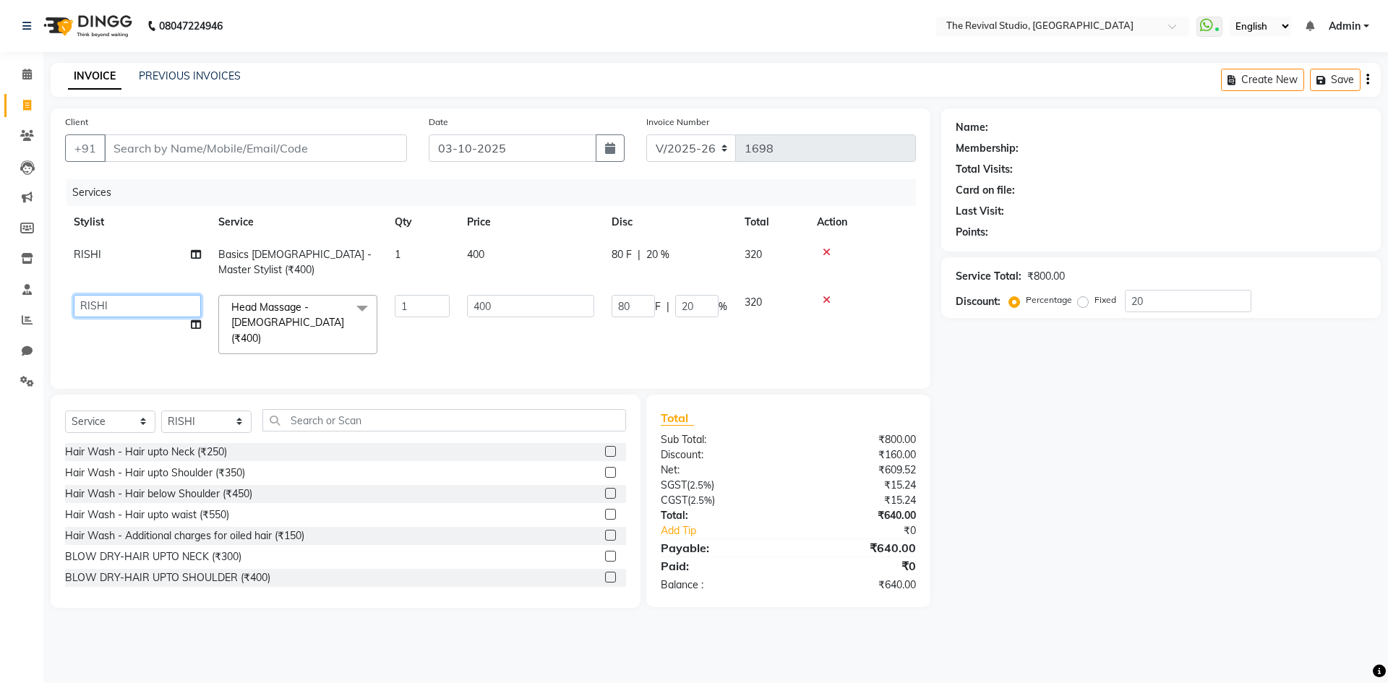
click at [110, 308] on select "BHARTI [PERSON_NAME] Dingg GAYATRI [PERSON_NAME] [PERSON_NAME] REKHA REVIVAL RI…" at bounding box center [137, 306] width 127 height 22
select select "83449"
click at [451, 342] on td "1" at bounding box center [422, 324] width 72 height 77
click at [1023, 521] on div "Name: Membership: Total Visits: Card on file: Last Visit: Points: Service Total…" at bounding box center [1167, 358] width 451 height 500
click at [1146, 497] on div "Name: Membership: Total Visits: Card on file: Last Visit: Points: Service Total…" at bounding box center [1167, 358] width 451 height 500
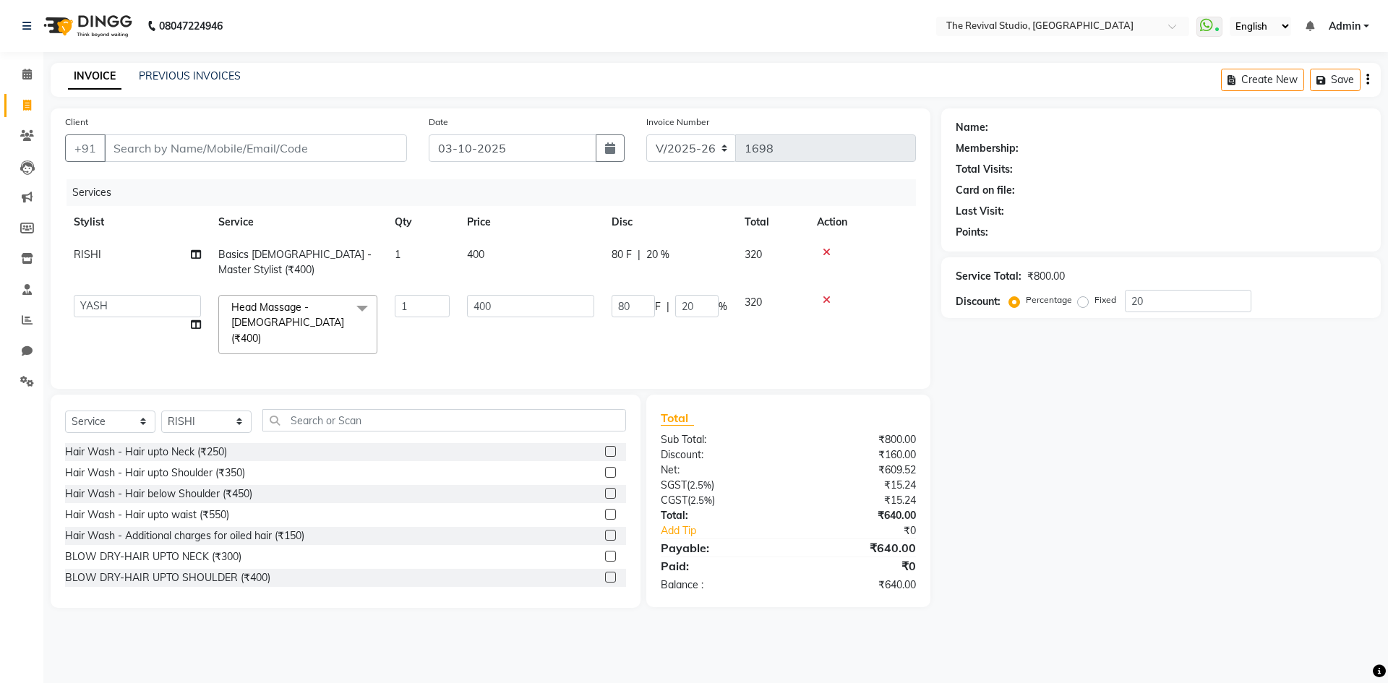
click at [1127, 448] on div "Name: Membership: Total Visits: Card on file: Last Visit: Points: Service Total…" at bounding box center [1167, 358] width 451 height 500
click at [1106, 486] on div "Name: Membership: Total Visits: Card on file: Last Visit: Points: Service Total…" at bounding box center [1167, 358] width 451 height 500
click at [264, 148] on input "Client" at bounding box center [255, 148] width 303 height 27
type input "K"
type input "0"
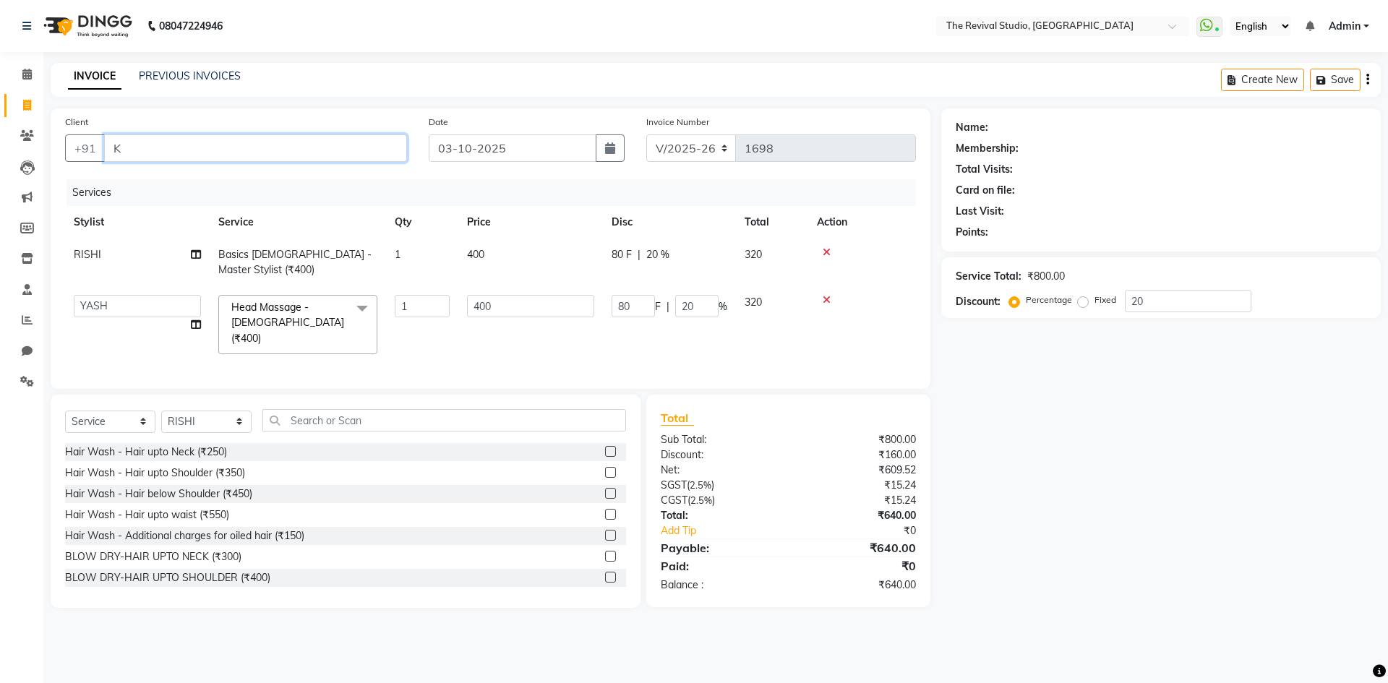
type input "0"
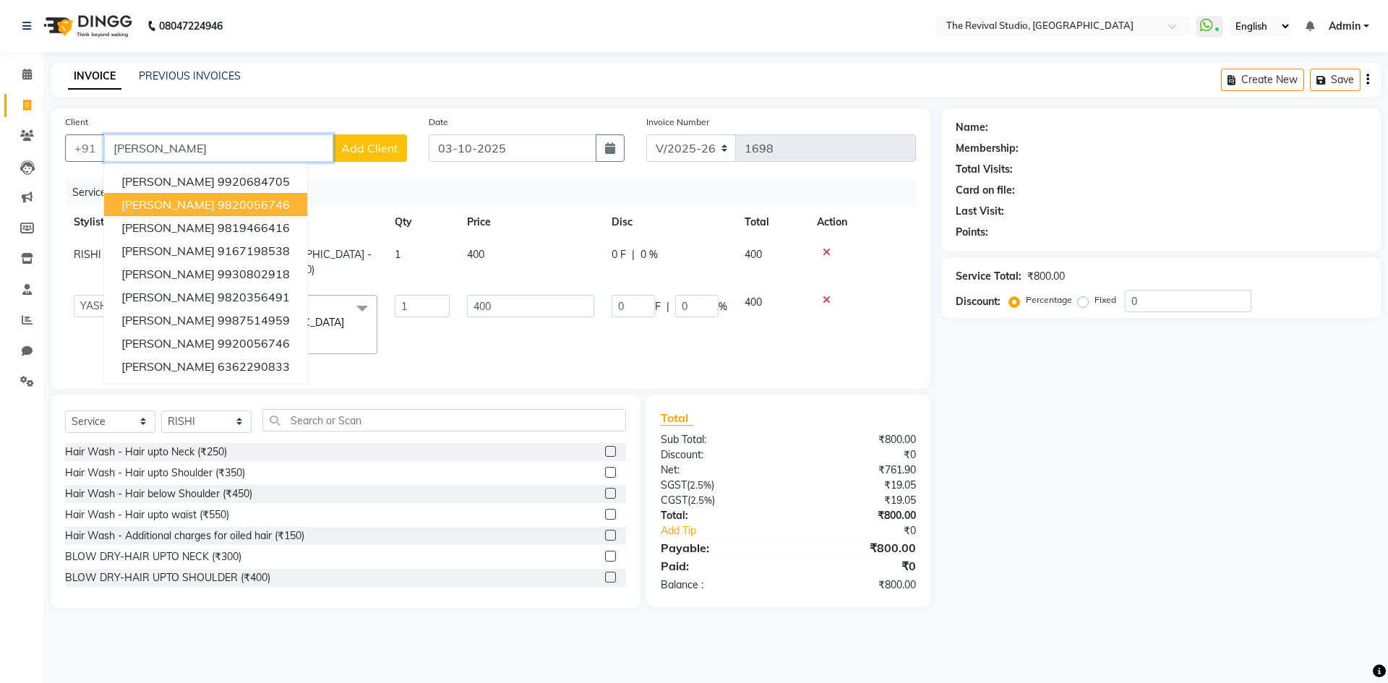
click at [208, 208] on span "[PERSON_NAME]" at bounding box center [167, 204] width 93 height 14
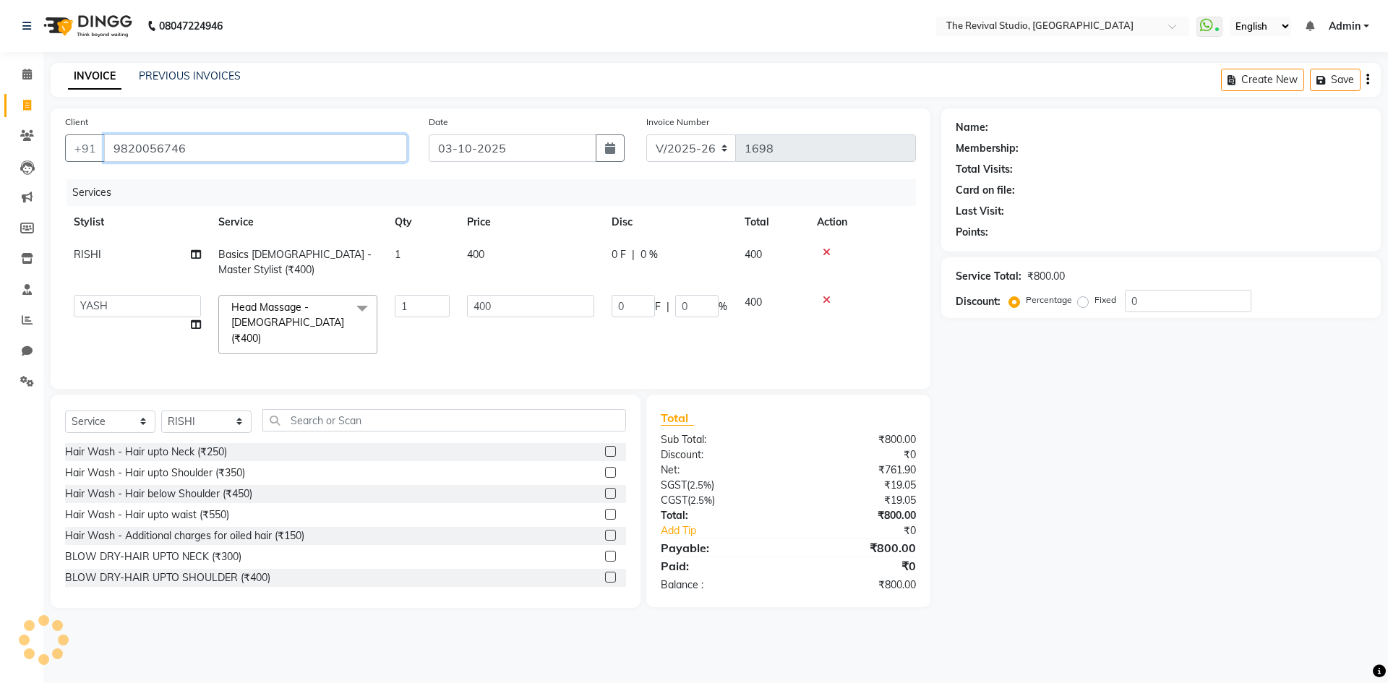
type input "9820056746"
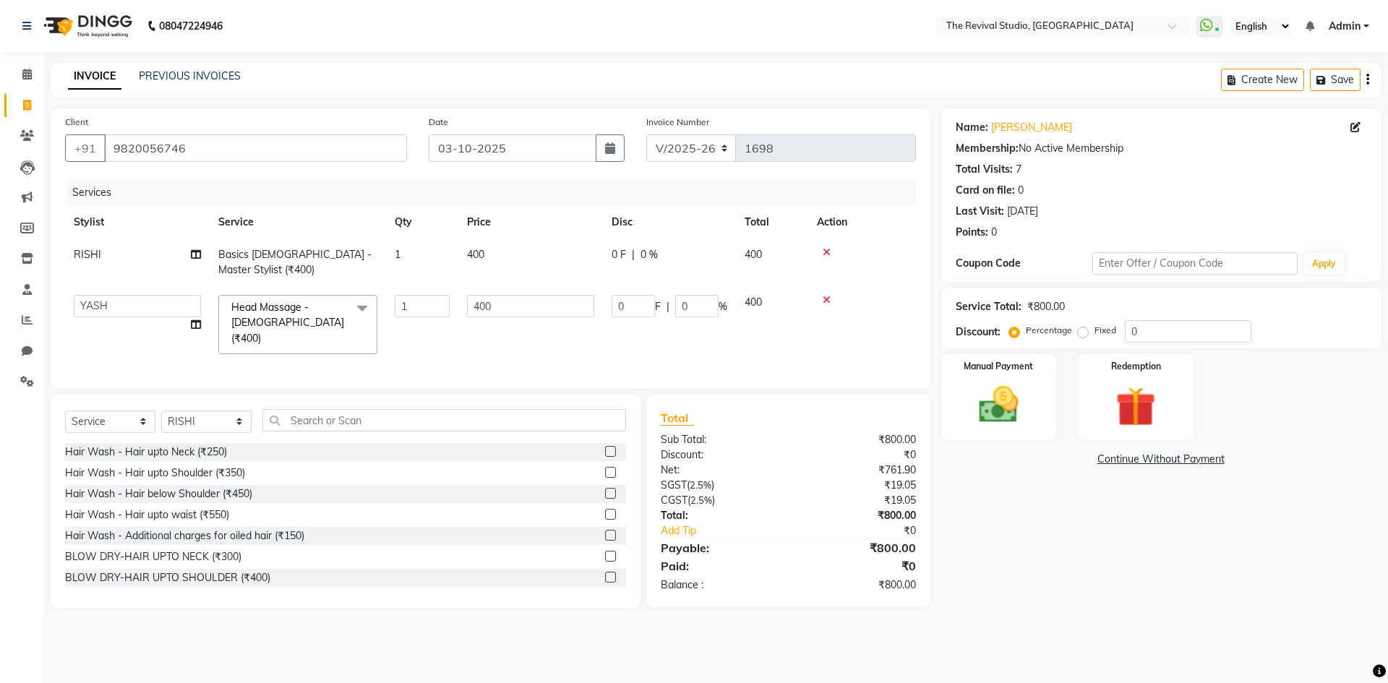
click at [1080, 540] on div "Name: [PERSON_NAME] Membership: No Active Membership Total Visits: 7 Card on fi…" at bounding box center [1167, 358] width 451 height 500
click at [1128, 328] on input "0" at bounding box center [1188, 331] width 127 height 22
type input "20"
type input "80"
type input "20"
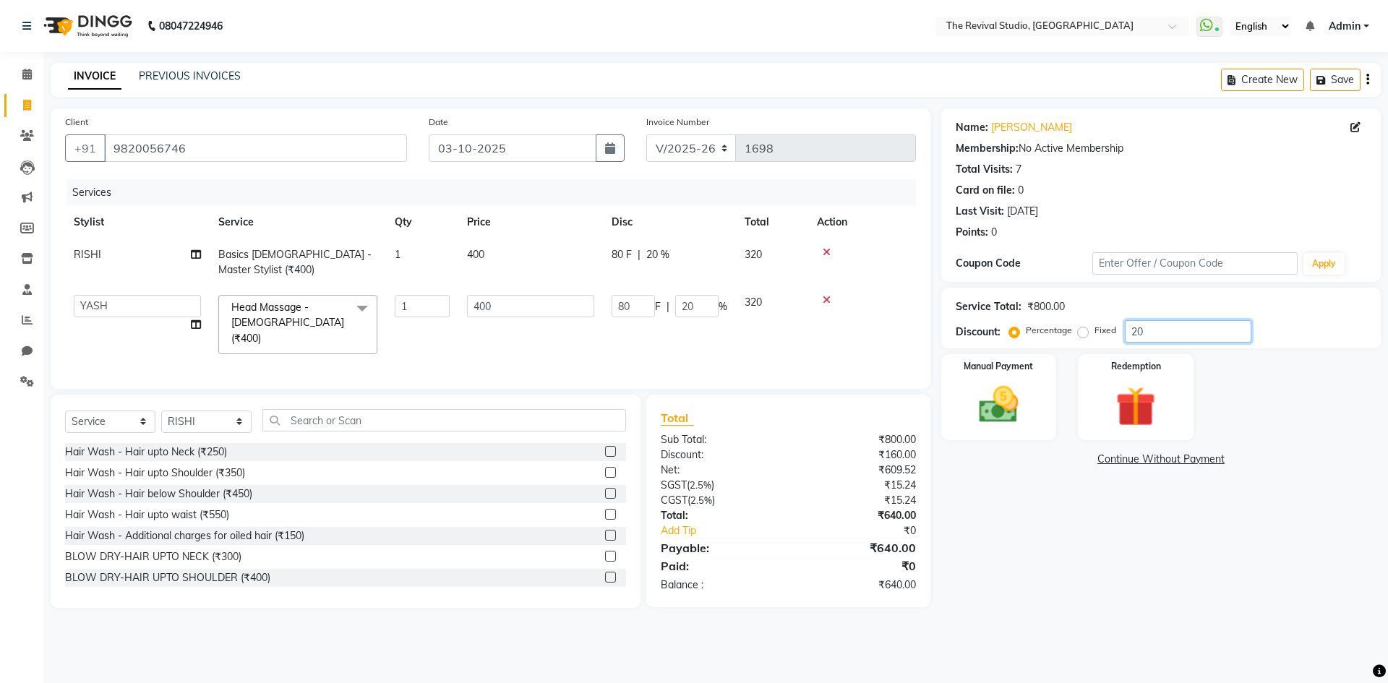
type input "20"
drag, startPoint x: 1142, startPoint y: 566, endPoint x: 1135, endPoint y: 556, distance: 11.9
click at [1143, 566] on div "Name: [PERSON_NAME] Membership: No Active Membership Total Visits: 7 Card on fi…" at bounding box center [1167, 358] width 451 height 500
click at [1027, 419] on img at bounding box center [998, 405] width 67 height 48
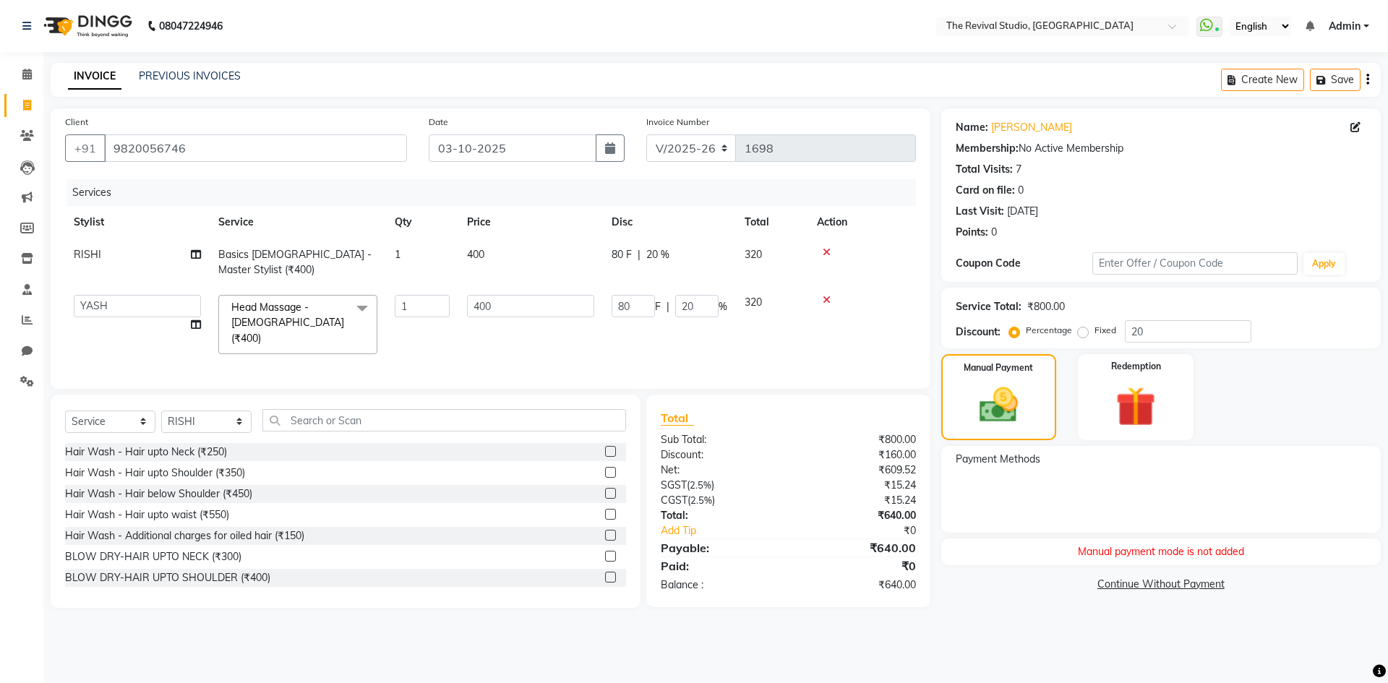
click at [1043, 652] on div "08047224946 Select Location × The Revival Studio, Thane West WhatsApp Status ✕ …" at bounding box center [694, 341] width 1388 height 683
click at [1011, 427] on img at bounding box center [998, 406] width 65 height 46
click at [930, 603] on div "Total Sub Total: ₹800.00 Discount: ₹160.00 Net: ₹609.52 SGST ( 2.5% ) ₹15.24 CG…" at bounding box center [791, 501] width 301 height 213
click at [1003, 402] on img at bounding box center [998, 406] width 65 height 46
click at [1024, 403] on img at bounding box center [998, 406] width 65 height 46
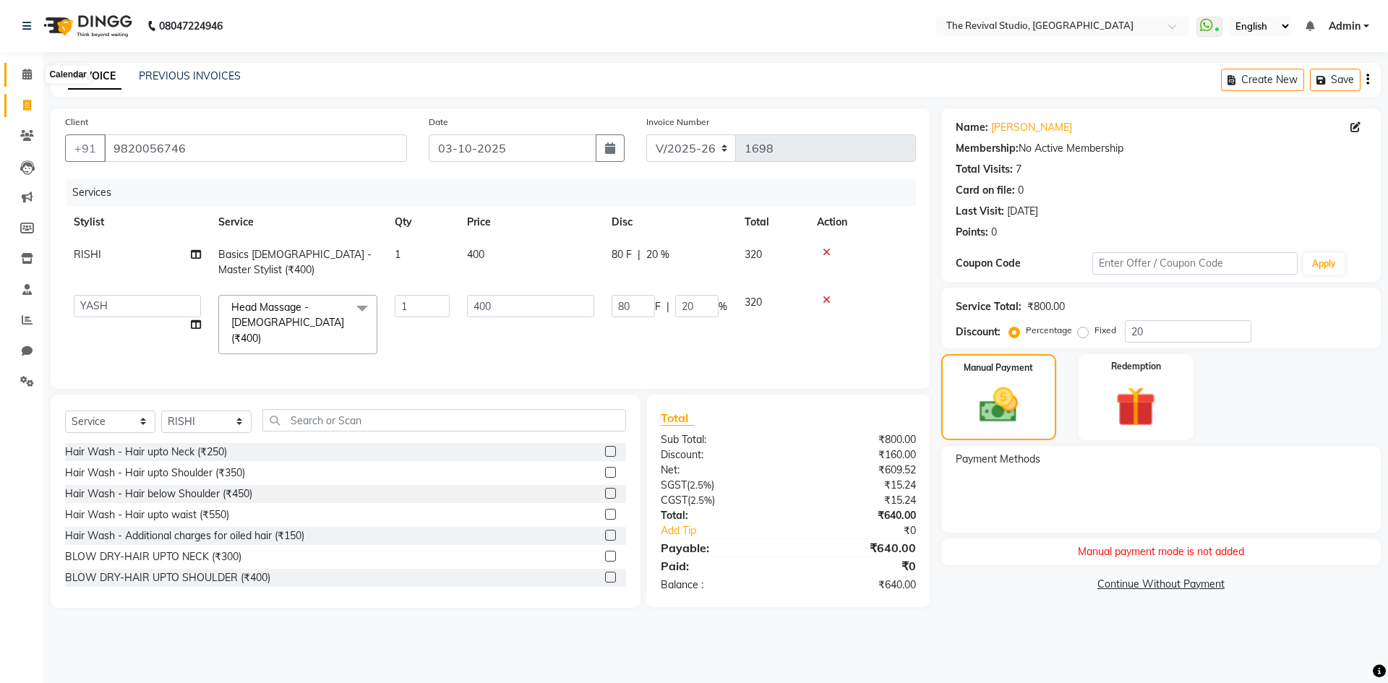
click at [31, 76] on icon at bounding box center [26, 74] width 9 height 11
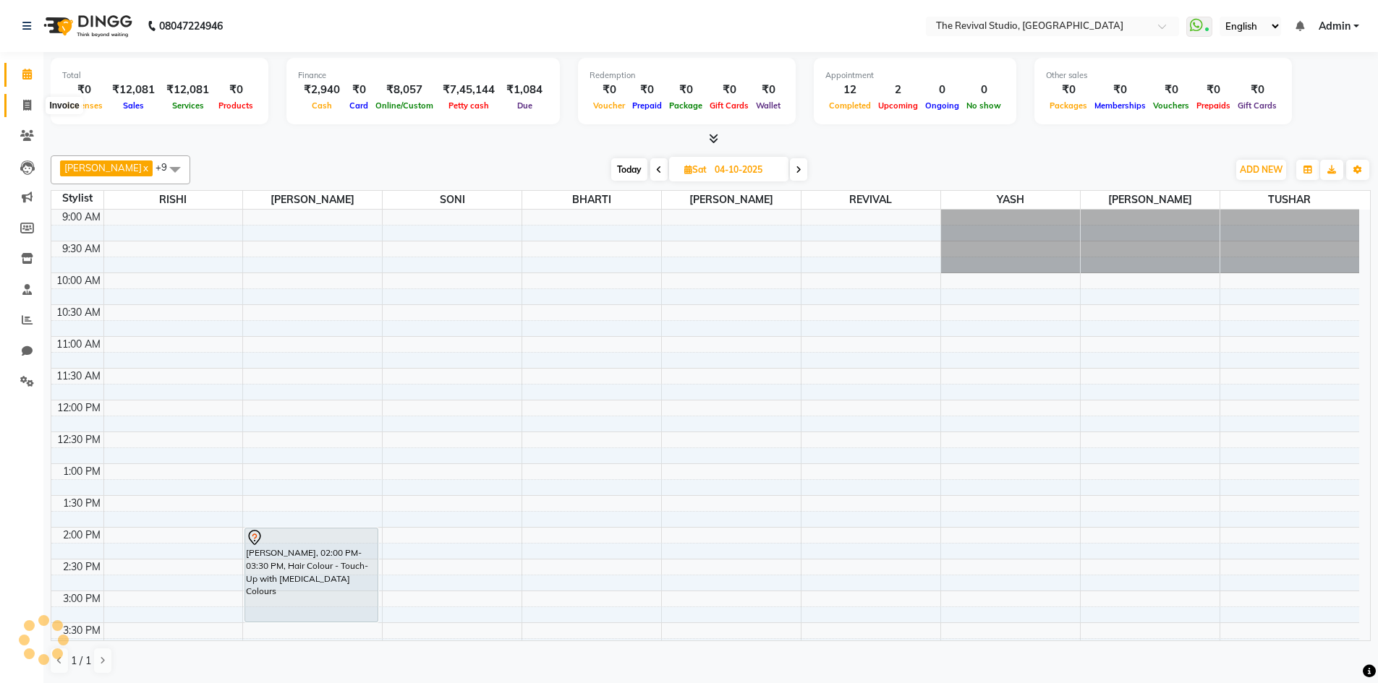
click at [33, 101] on span at bounding box center [26, 106] width 25 height 17
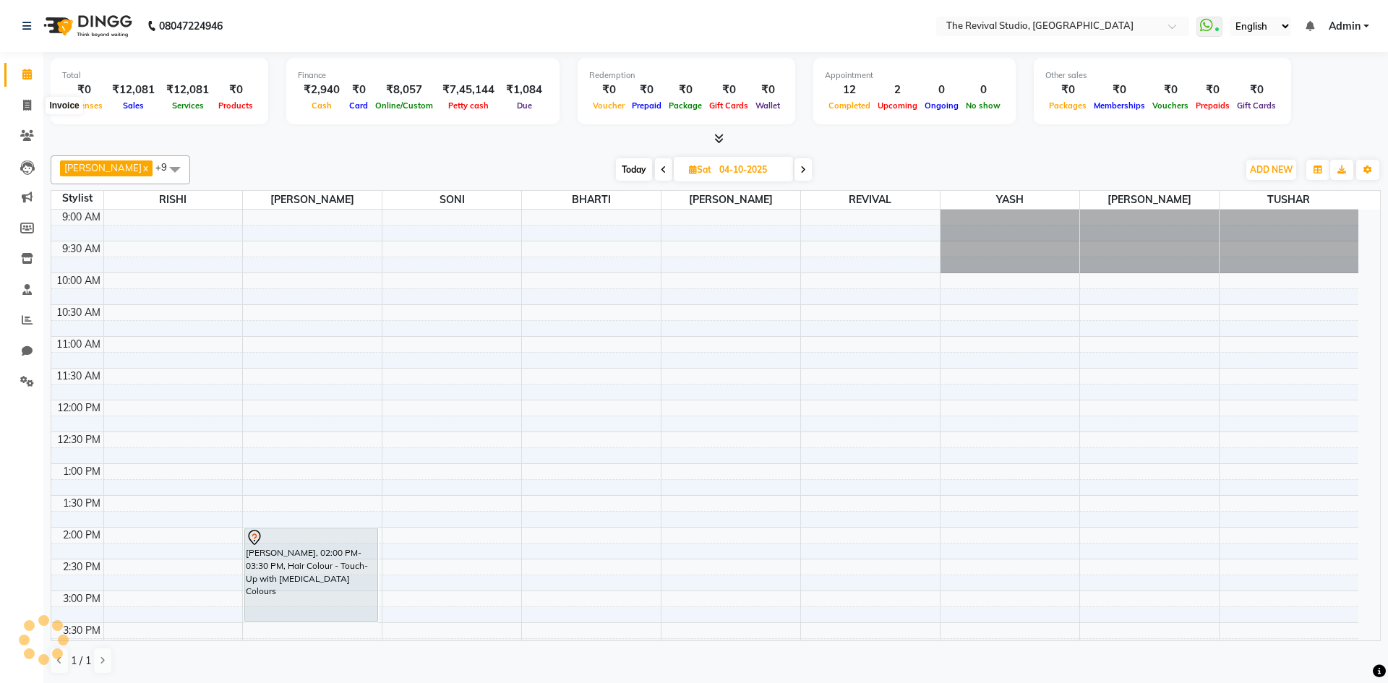
select select "7991"
select select "service"
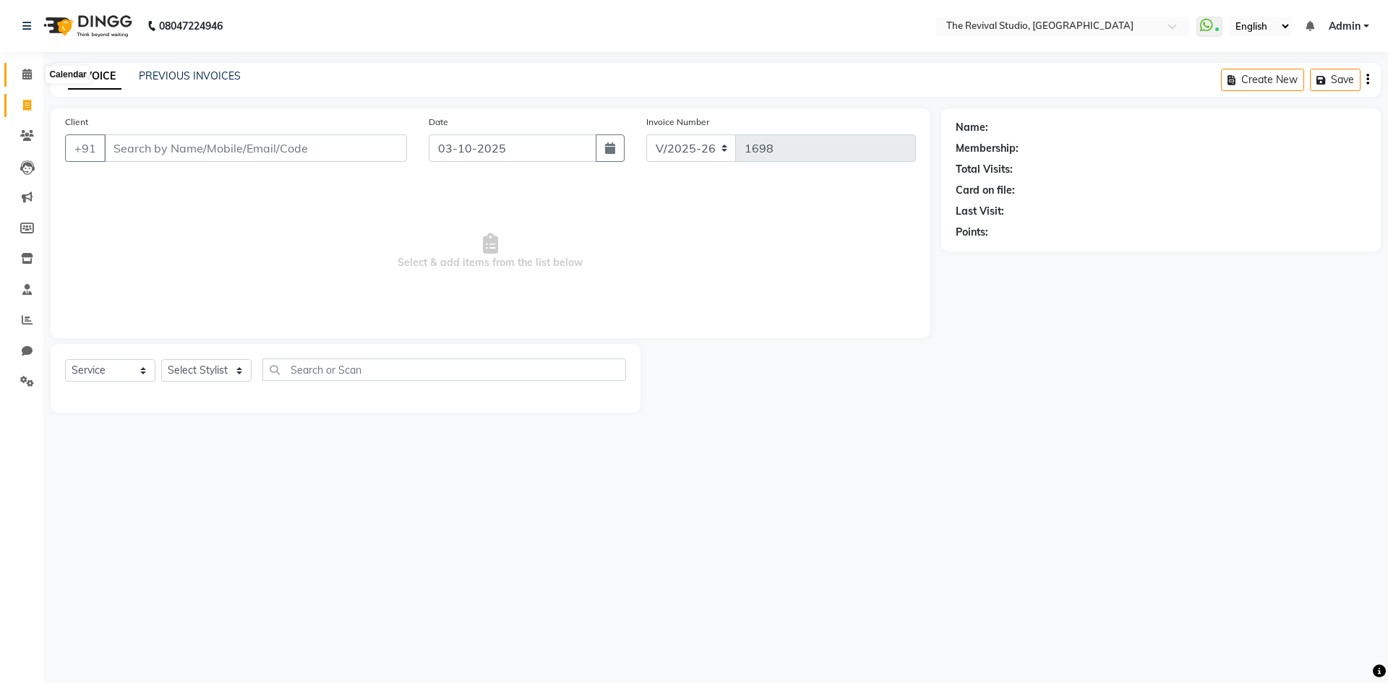
click at [28, 71] on icon at bounding box center [26, 74] width 9 height 11
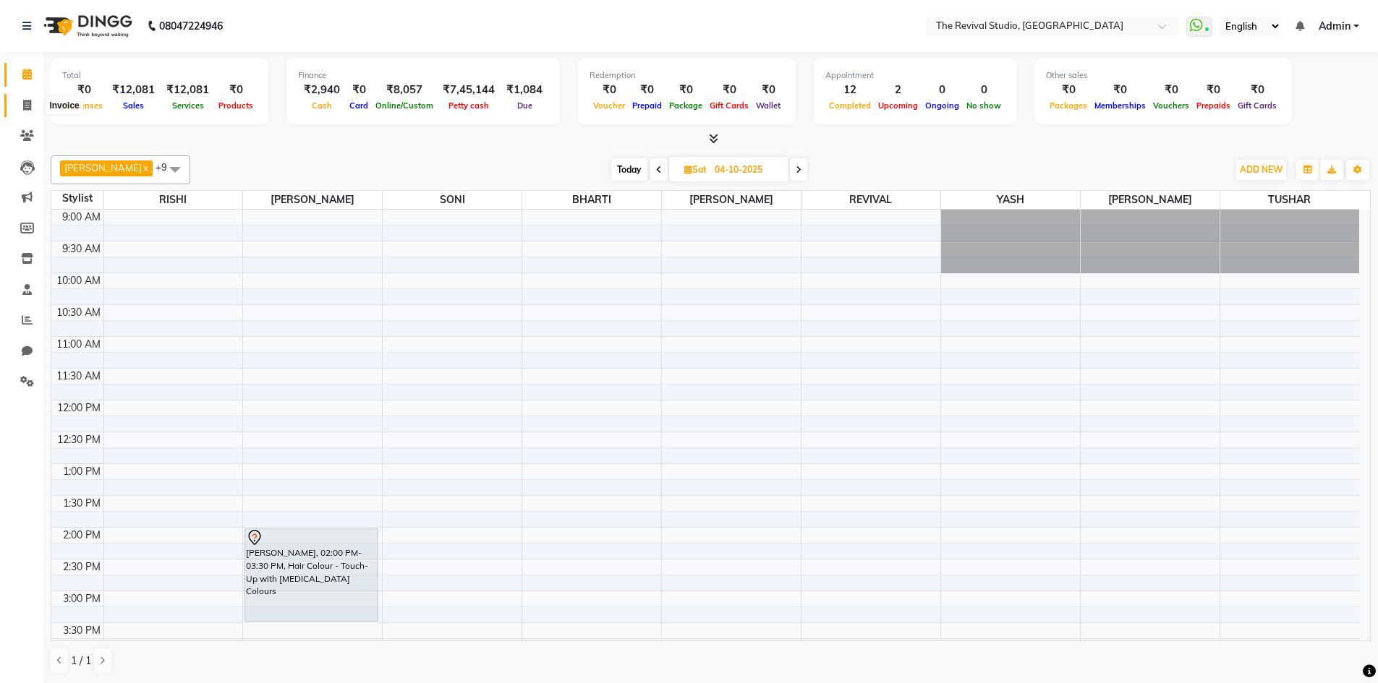
click at [25, 103] on icon at bounding box center [27, 105] width 8 height 11
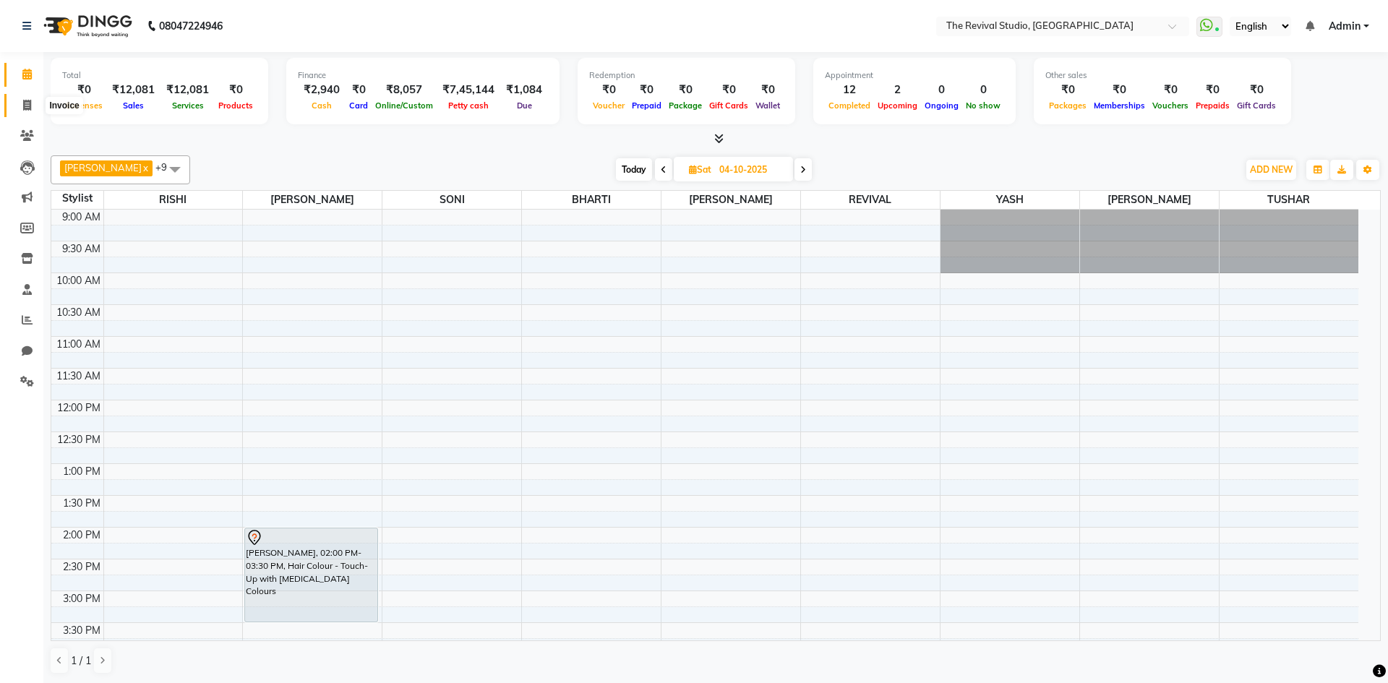
select select "7991"
select select "service"
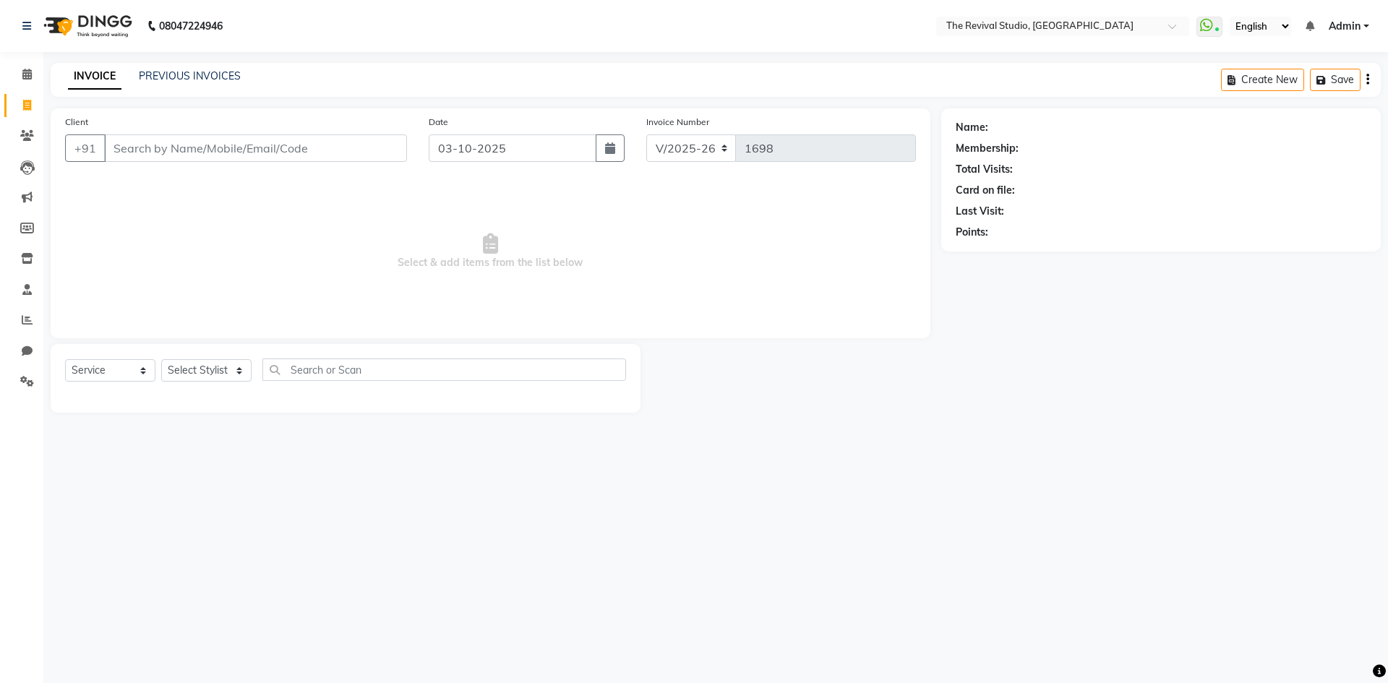
drag, startPoint x: 1388, startPoint y: 260, endPoint x: 1240, endPoint y: 244, distance: 148.3
click at [1377, 260] on div "Name: Membership: Total Visits: Card on file: Last Visit: Points:" at bounding box center [1167, 260] width 451 height 304
click at [283, 143] on input "Client" at bounding box center [255, 148] width 303 height 27
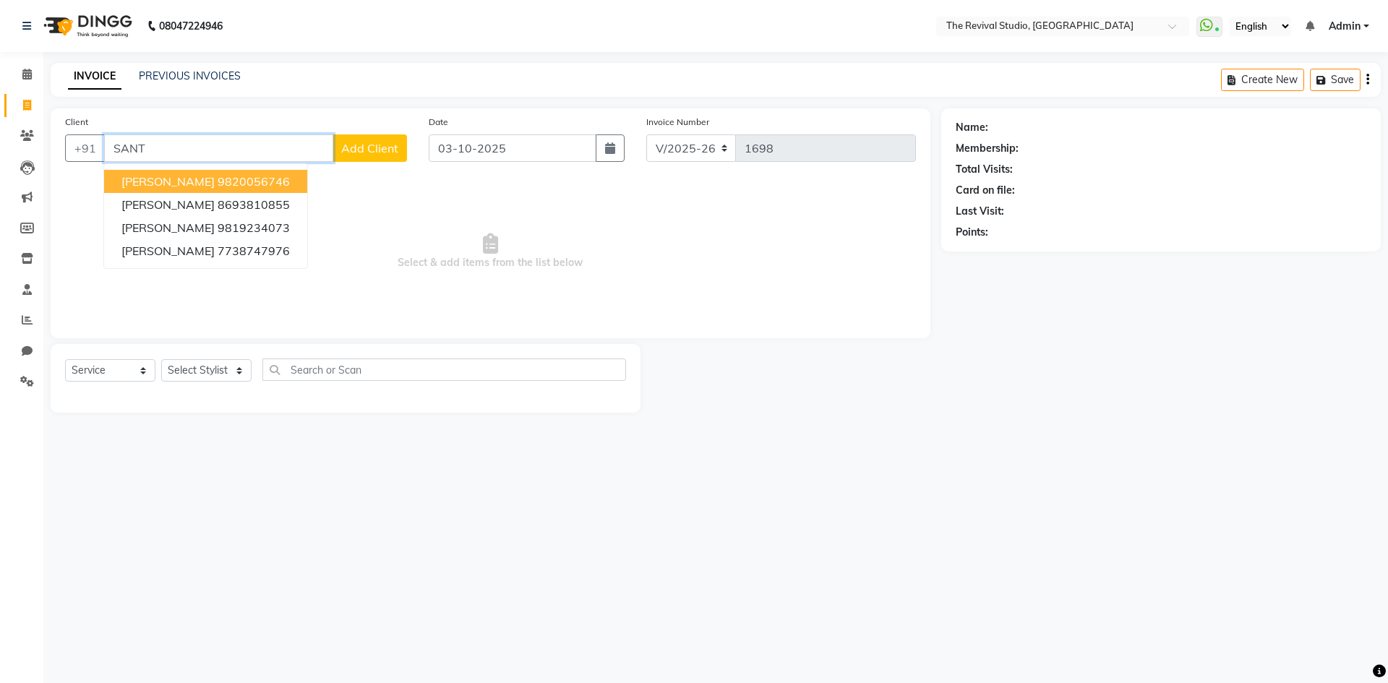
click at [208, 173] on button "[PERSON_NAME] 9820056746" at bounding box center [205, 181] width 203 height 23
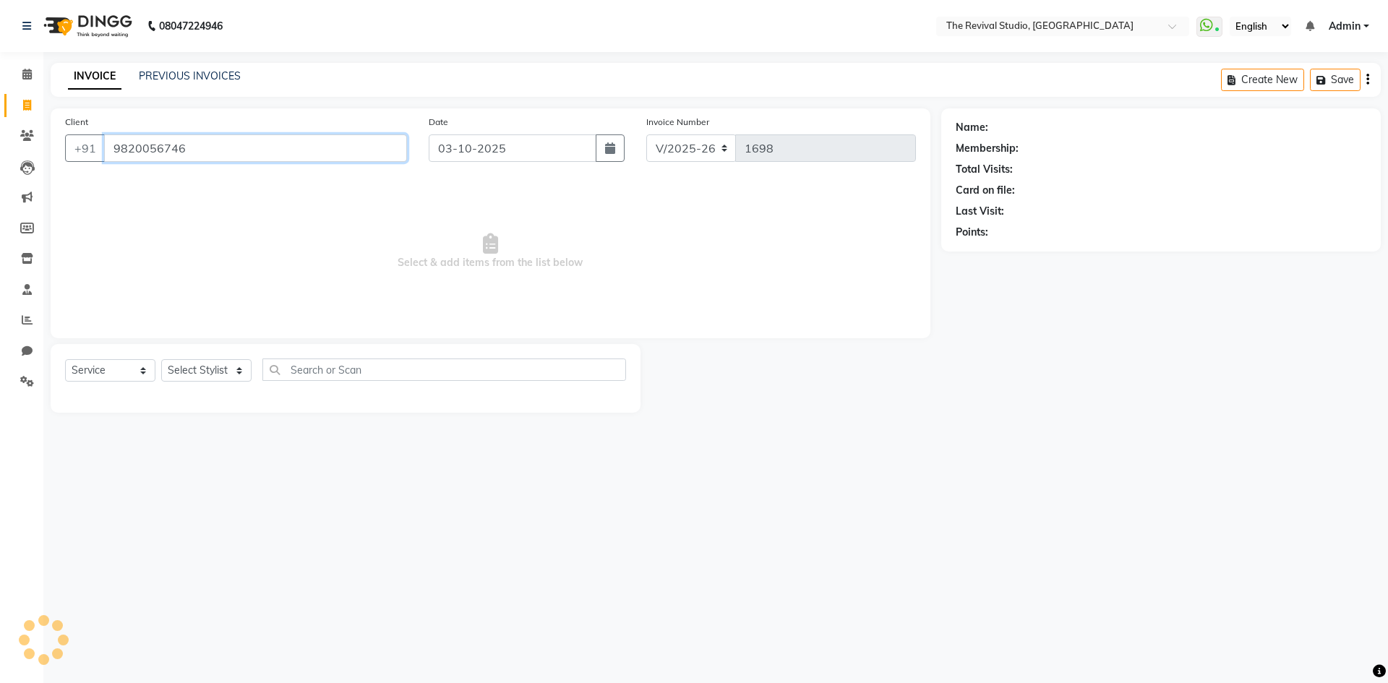
type input "9820056746"
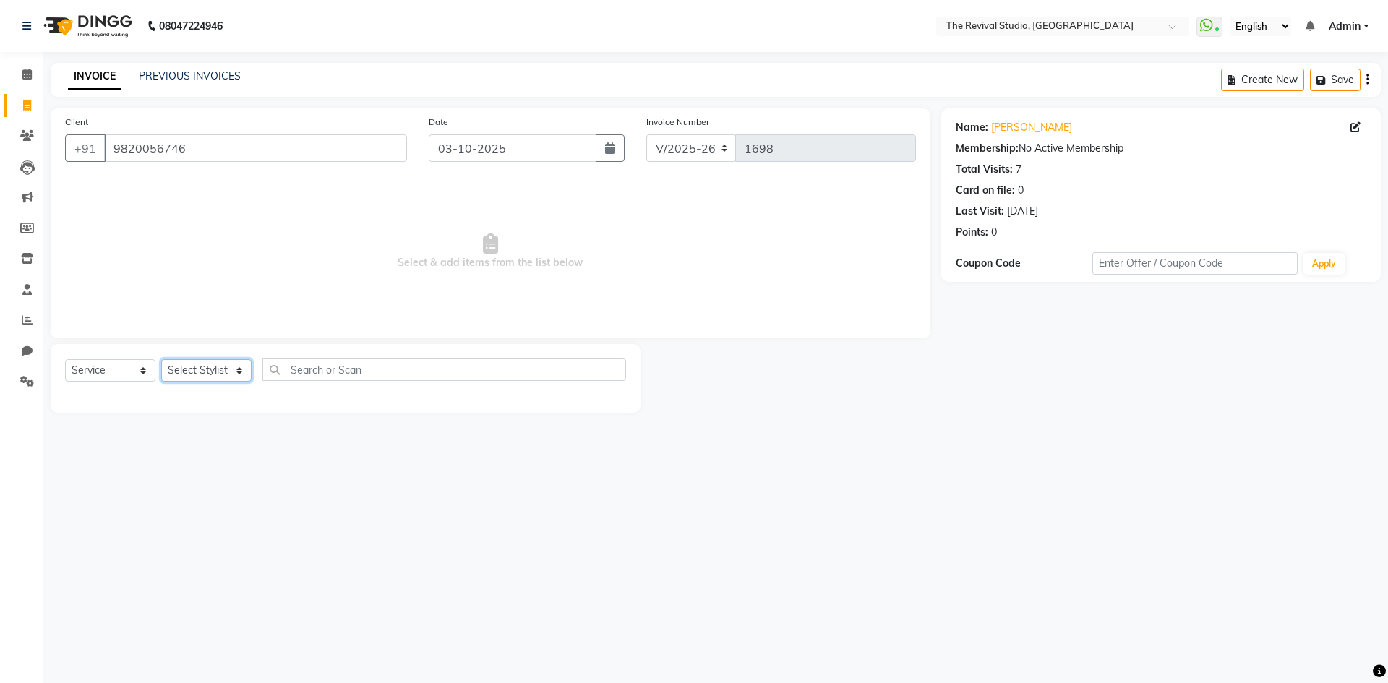
click at [197, 366] on select "Select Stylist BHARTI [PERSON_NAME] Dingg GAYATRI [PERSON_NAME] [PERSON_NAME] R…" at bounding box center [206, 370] width 90 height 22
select select "76728"
click at [161, 359] on select "Select Stylist BHARTI [PERSON_NAME] Dingg GAYATRI [PERSON_NAME] [PERSON_NAME] R…" at bounding box center [206, 370] width 90 height 22
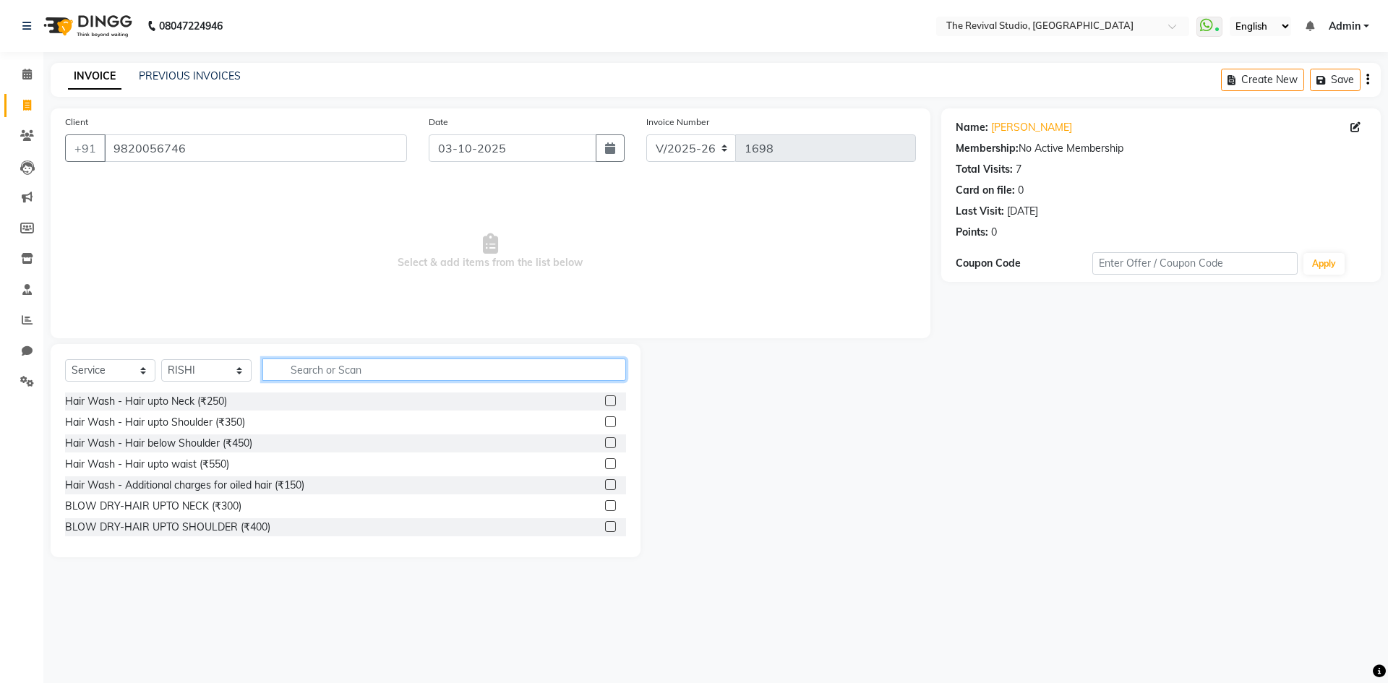
click at [339, 369] on input "text" at bounding box center [445, 370] width 364 height 22
type input "C"
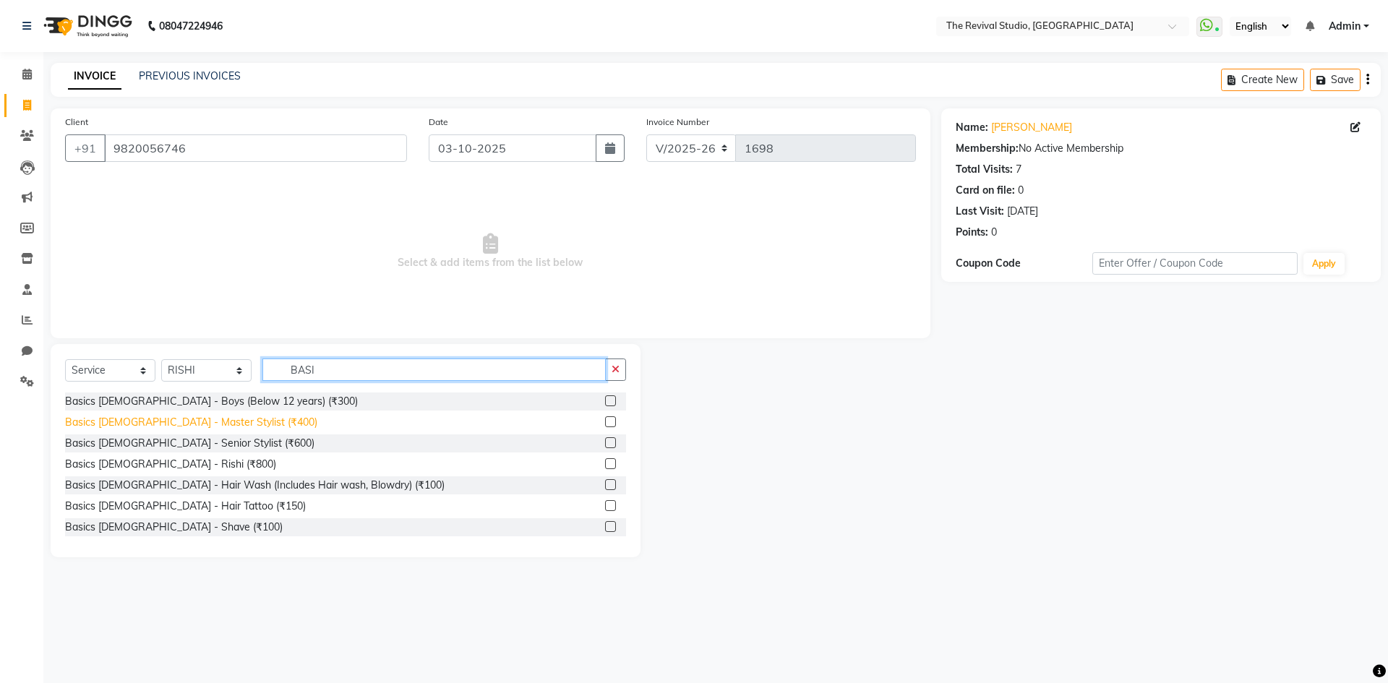
type input "BASI"
click at [211, 420] on div "Basics [DEMOGRAPHIC_DATA] - Master Stylist (₹400)" at bounding box center [191, 422] width 252 height 15
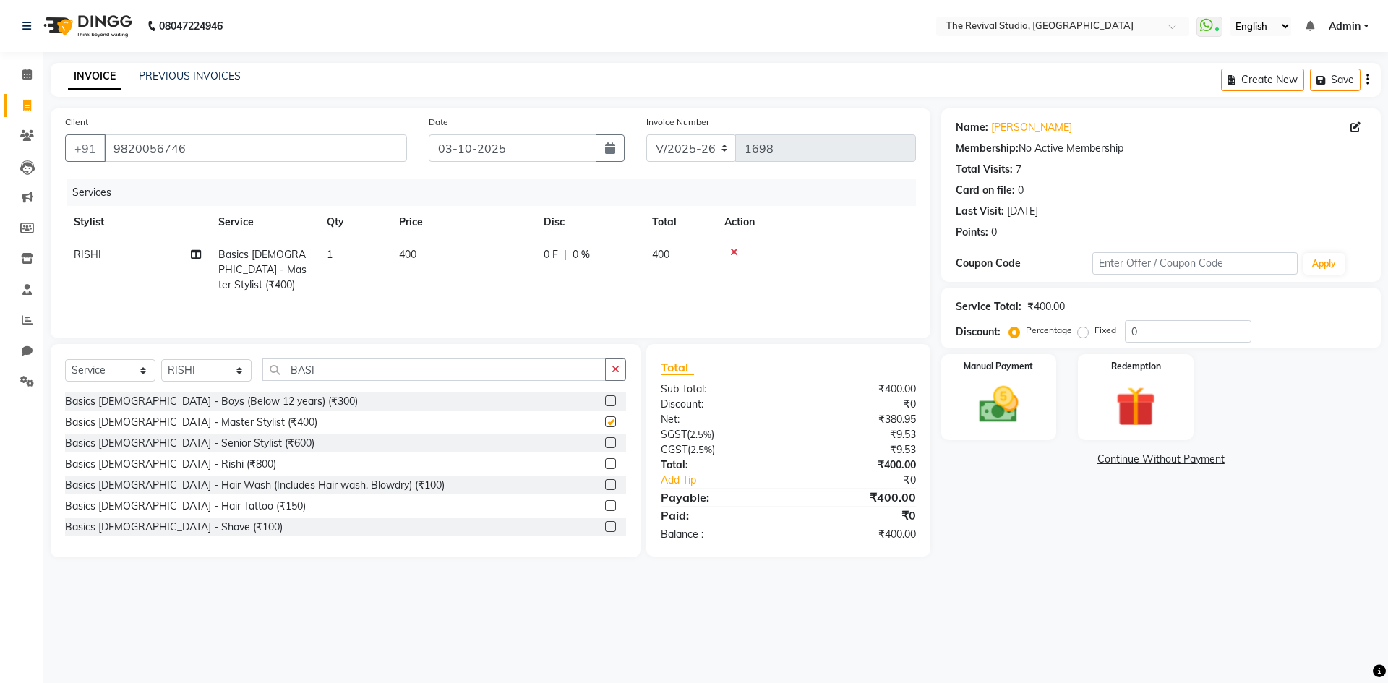
checkbox input "false"
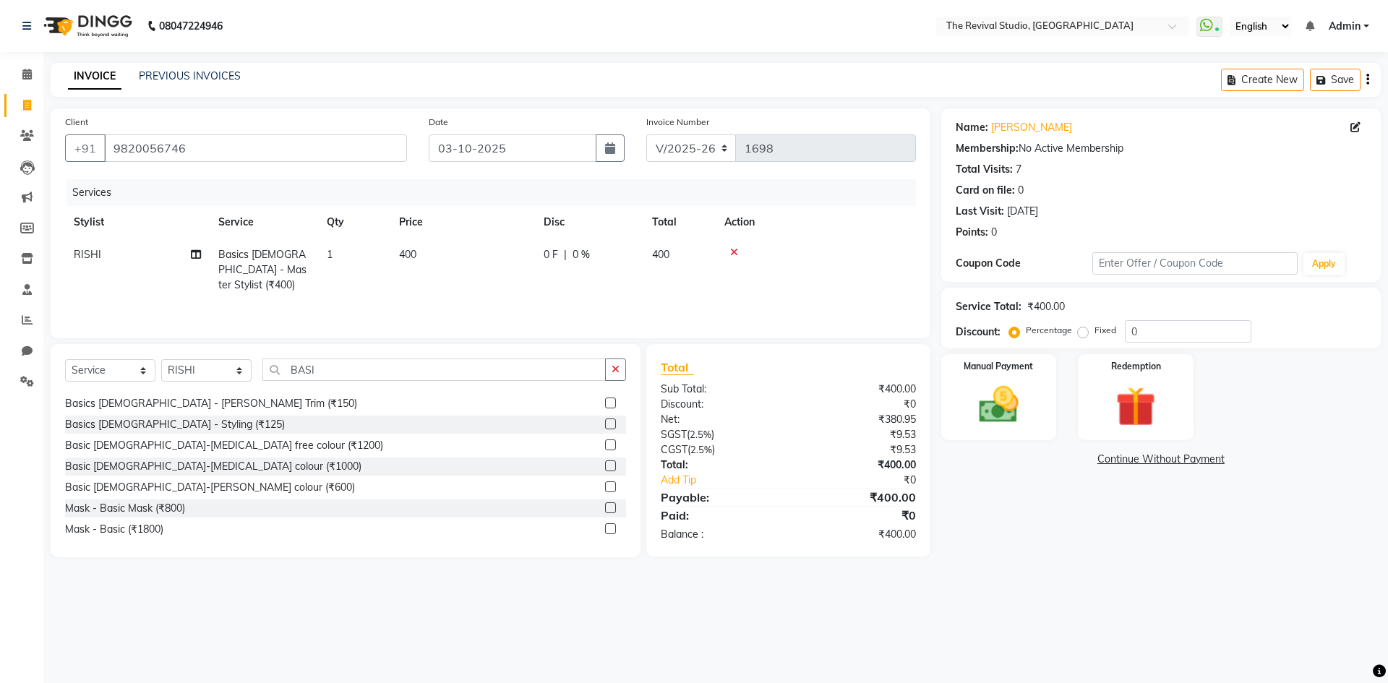
scroll to position [170, 0]
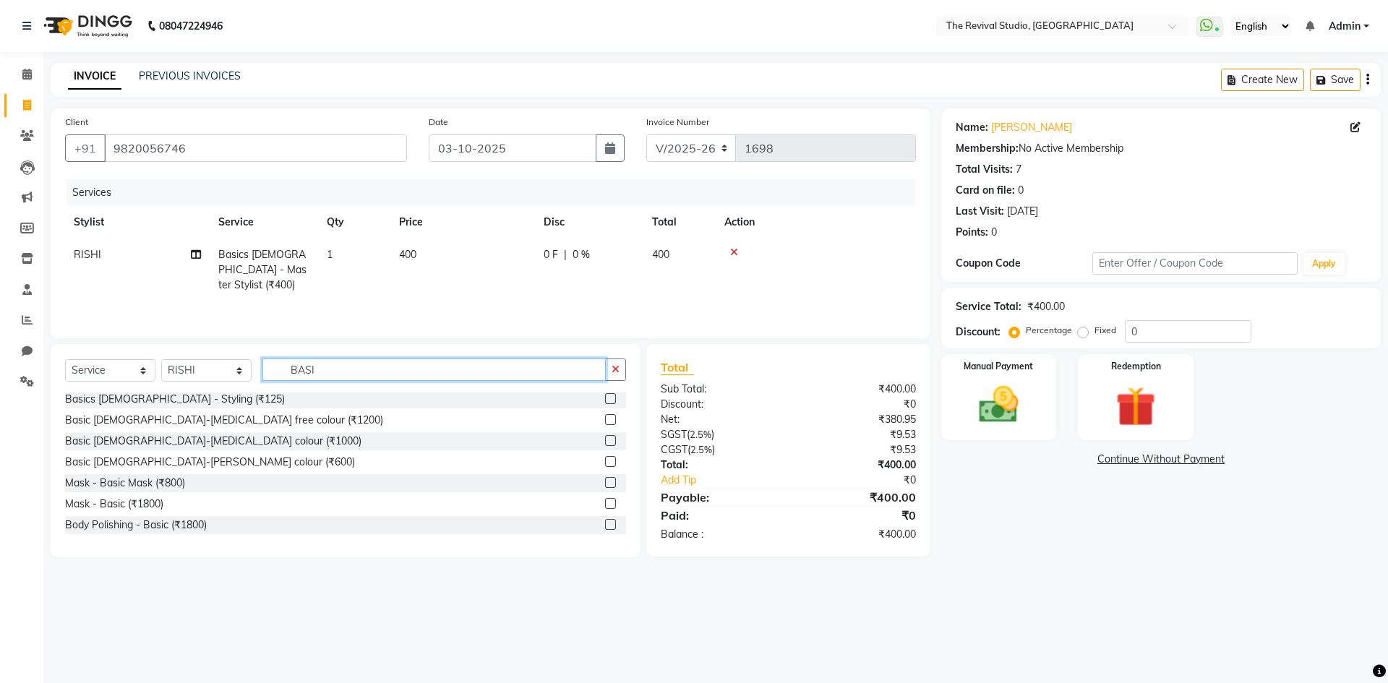
click at [344, 368] on input "BASI" at bounding box center [434, 370] width 343 height 22
type input "B"
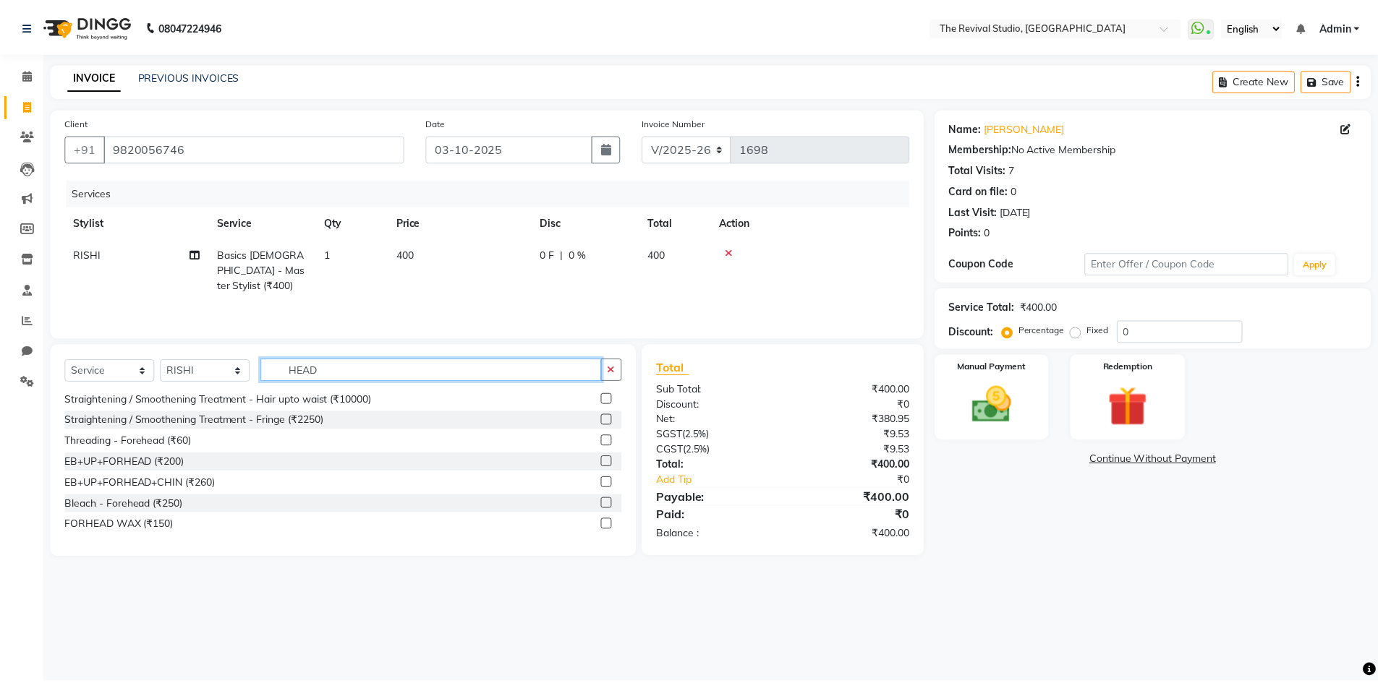
scroll to position [2, 0]
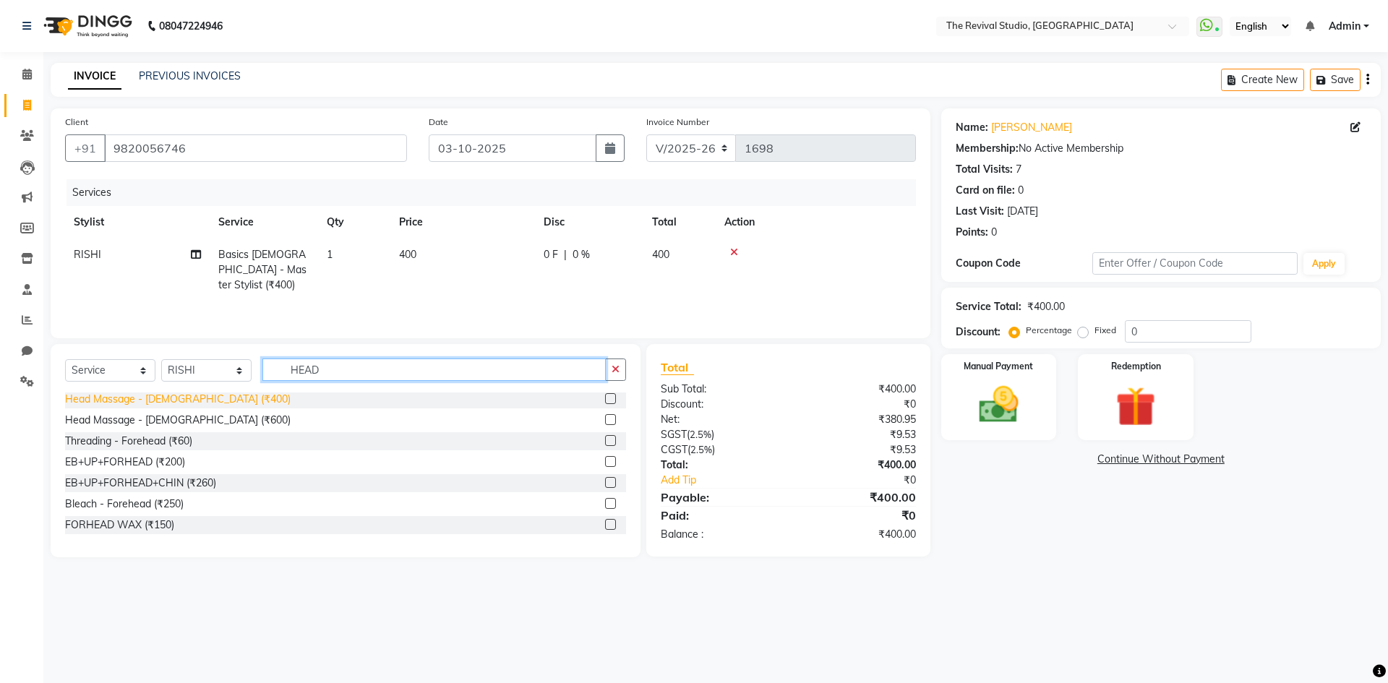
type input "HEAD"
click at [178, 401] on div "Head Massage - [DEMOGRAPHIC_DATA] (₹400)" at bounding box center [178, 399] width 226 height 15
checkbox input "false"
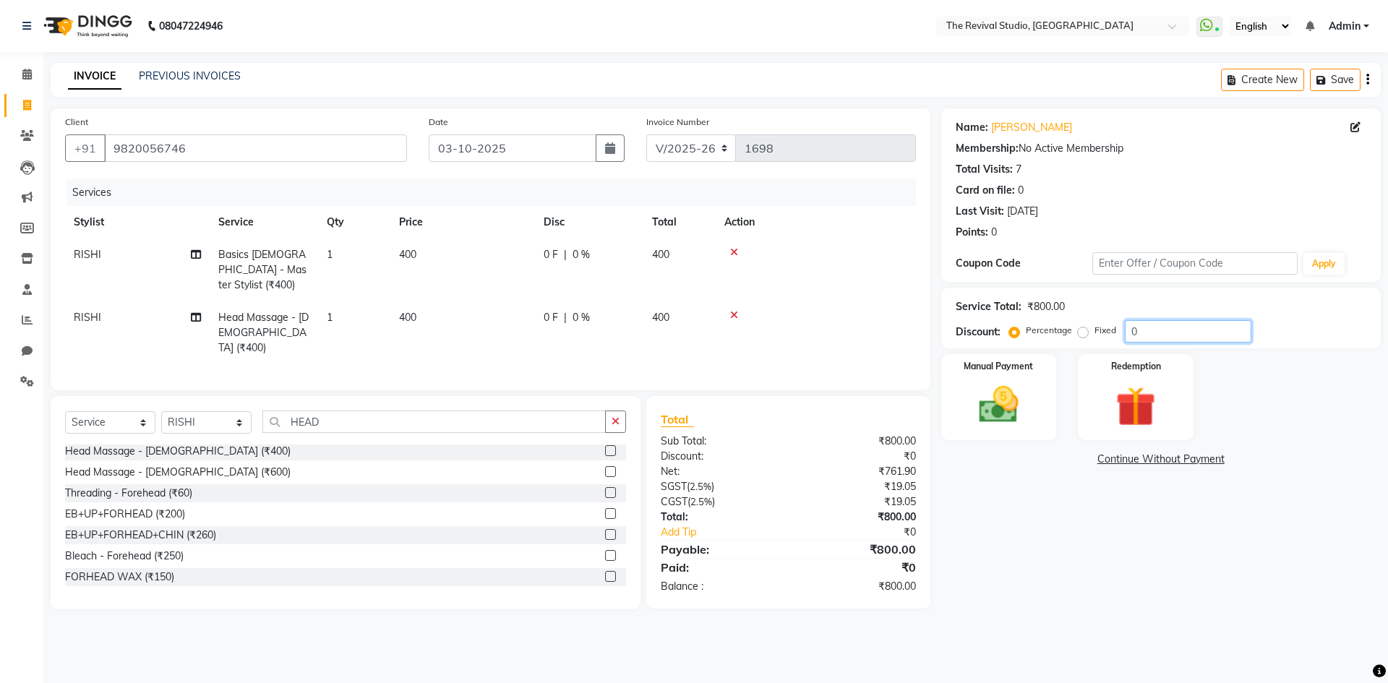
click at [1132, 331] on input "0" at bounding box center [1188, 331] width 127 height 22
type input "20"
click at [1038, 406] on div "Manual Payment" at bounding box center [999, 397] width 120 height 89
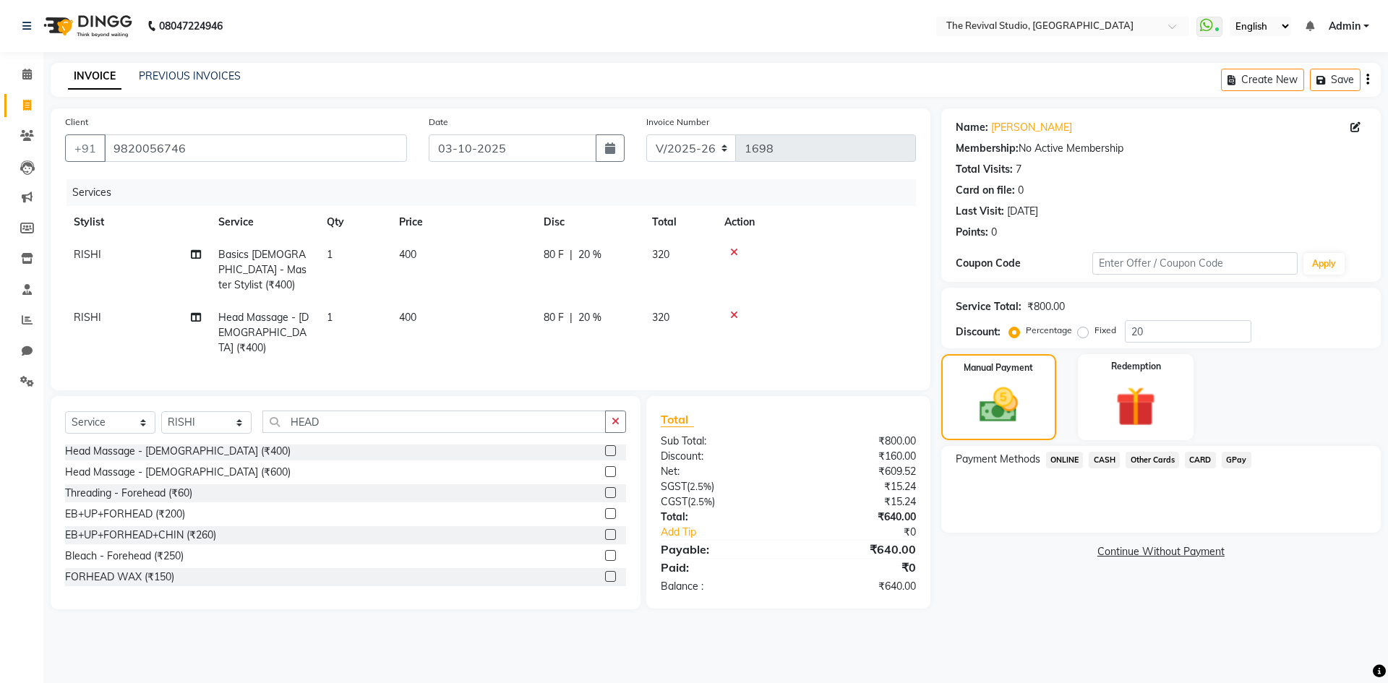
click at [1103, 458] on span "CASH" at bounding box center [1104, 460] width 31 height 17
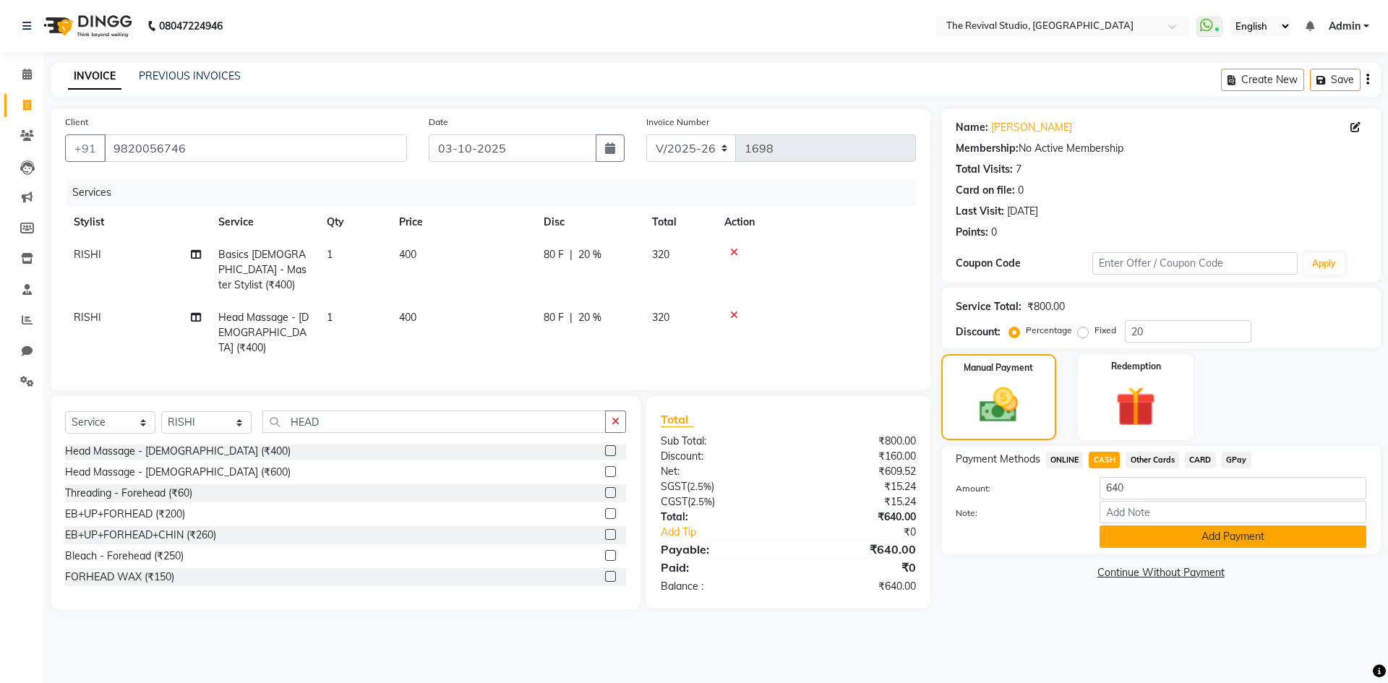
click at [1175, 542] on button "Add Payment" at bounding box center [1233, 537] width 267 height 22
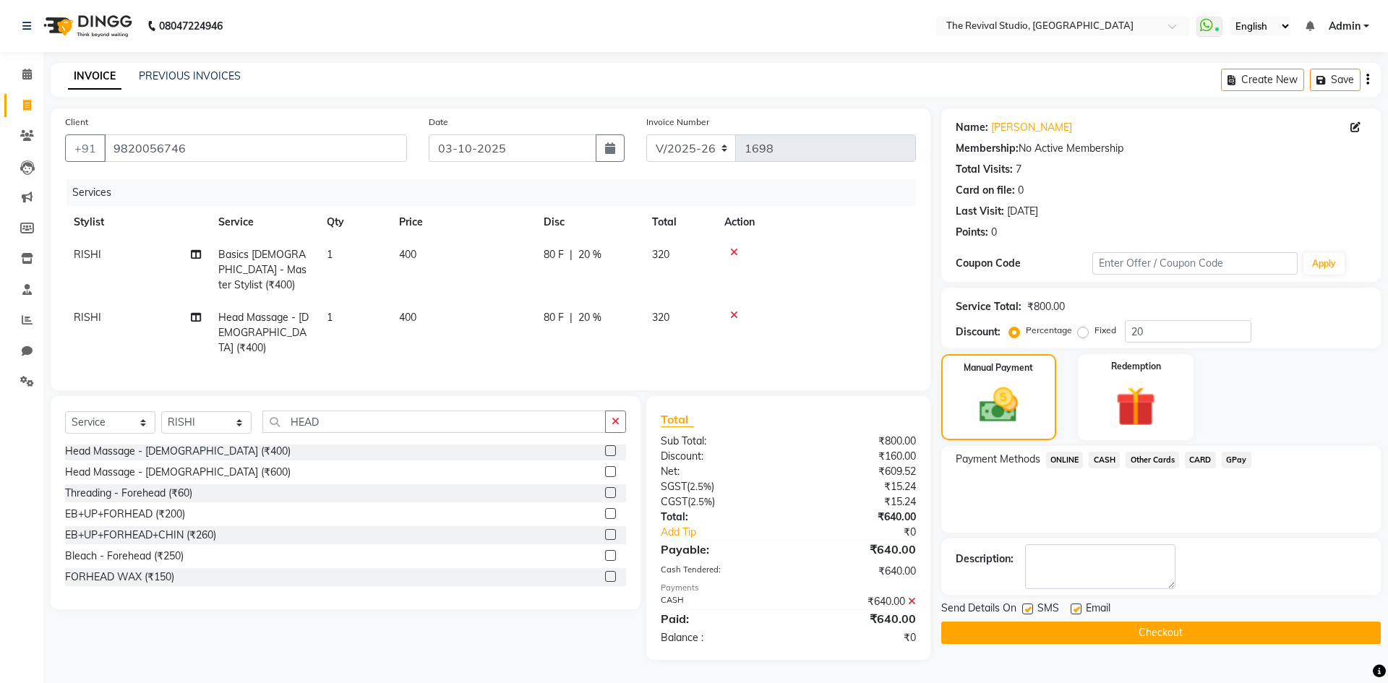
click at [1158, 630] on button "Checkout" at bounding box center [1162, 633] width 440 height 22
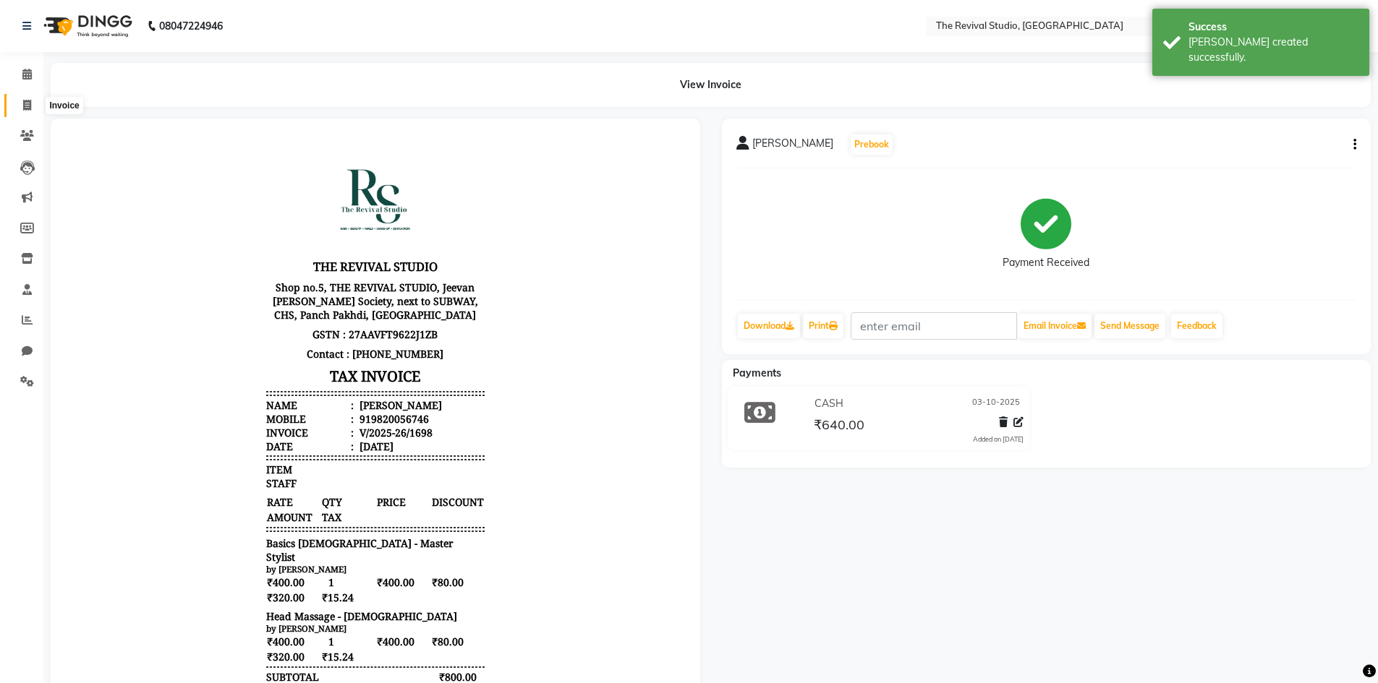
click at [28, 106] on icon at bounding box center [27, 105] width 8 height 11
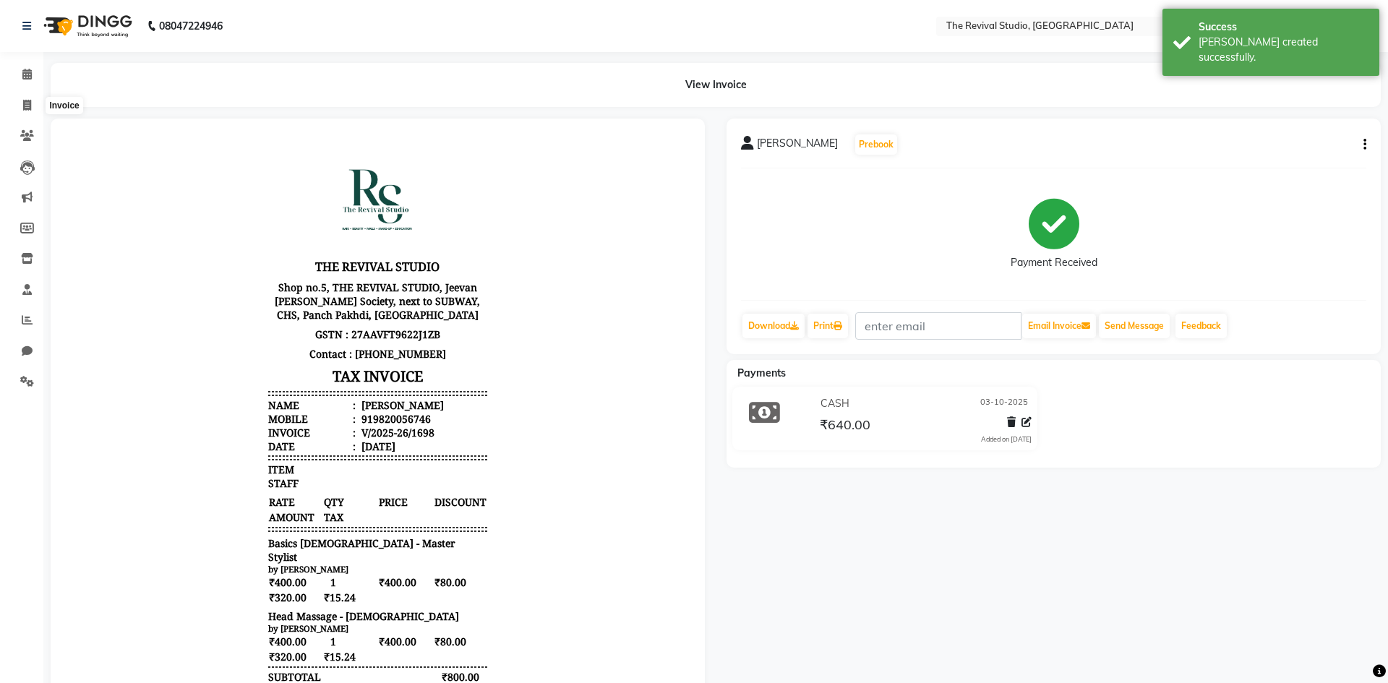
select select "7991"
select select "service"
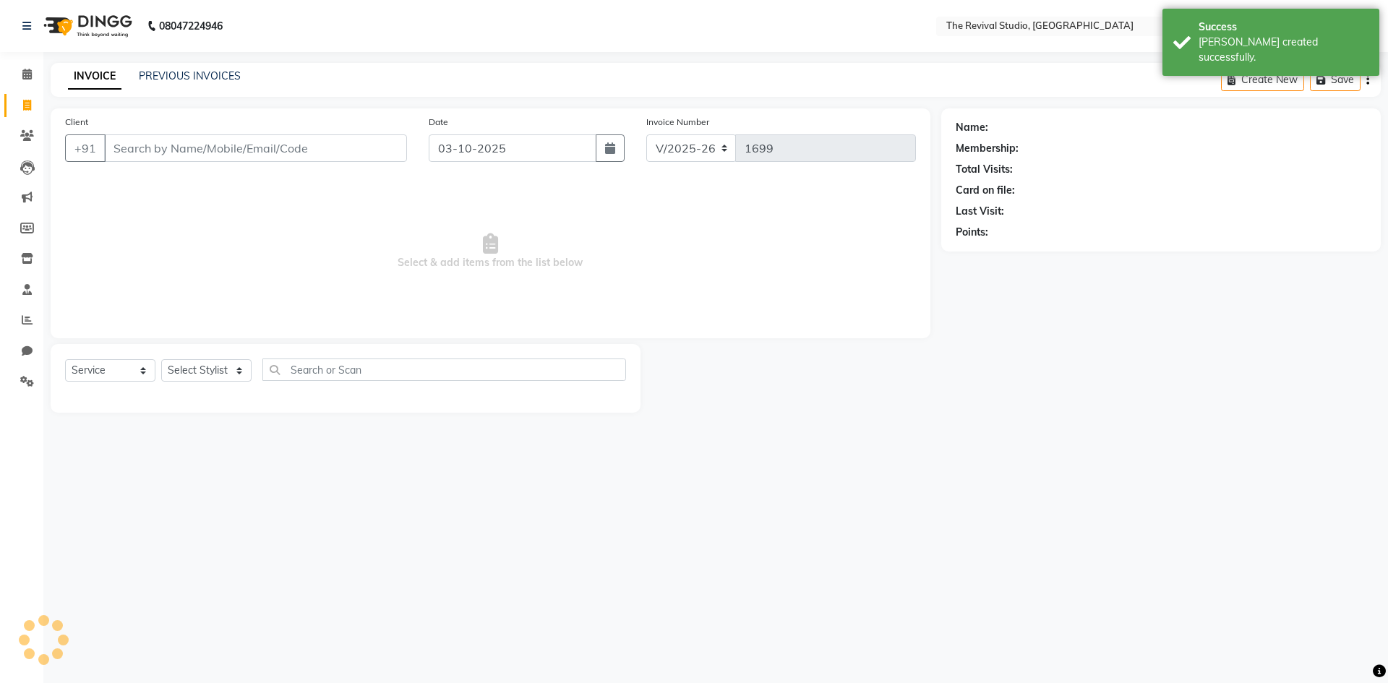
click at [1061, 532] on div "08047224946 Select Location × The Revival Studio, Thane West WhatsApp Status ✕ …" at bounding box center [694, 341] width 1388 height 683
